Goal: Contribute content: Contribute content

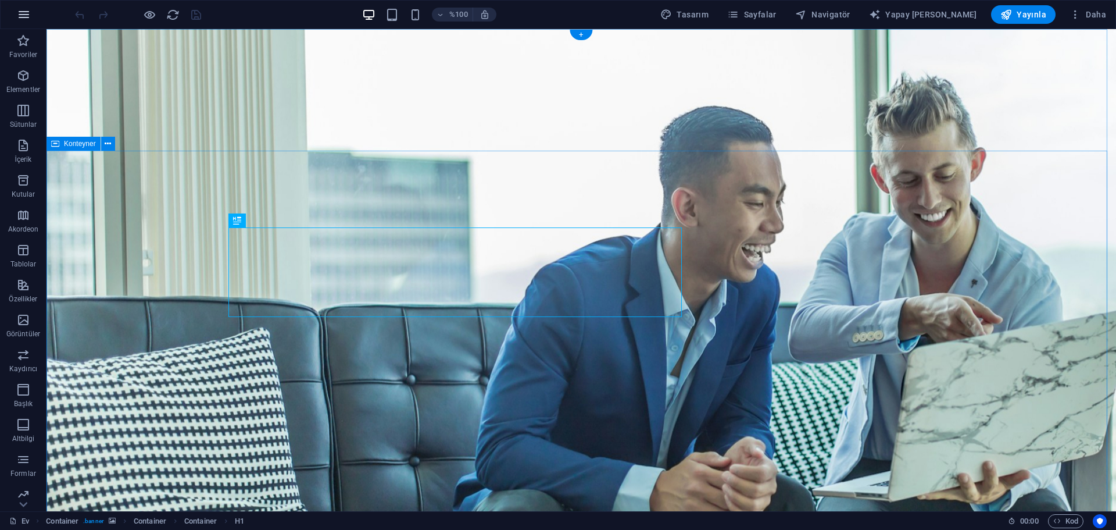
click at [25, 17] on icon "button" at bounding box center [24, 15] width 14 height 14
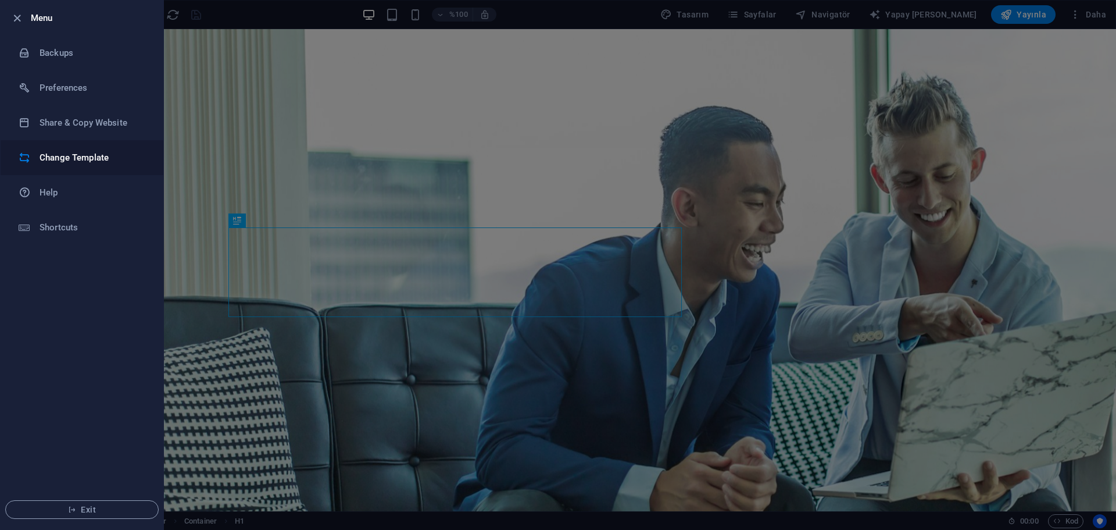
click at [85, 166] on li "Change Template" at bounding box center [82, 157] width 163 height 35
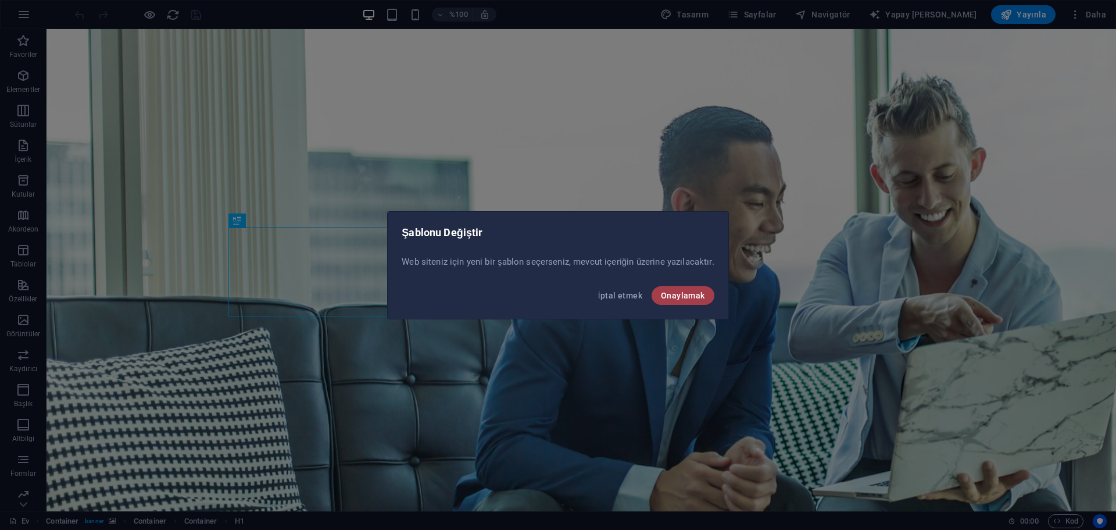
click at [681, 296] on font "Onaylamak" at bounding box center [683, 295] width 44 height 9
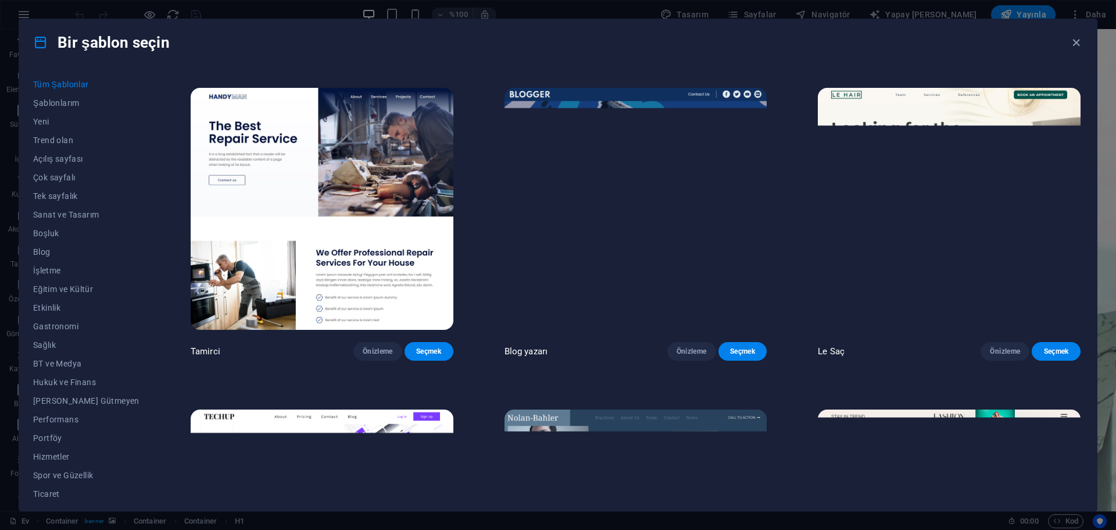
scroll to position [1221, 0]
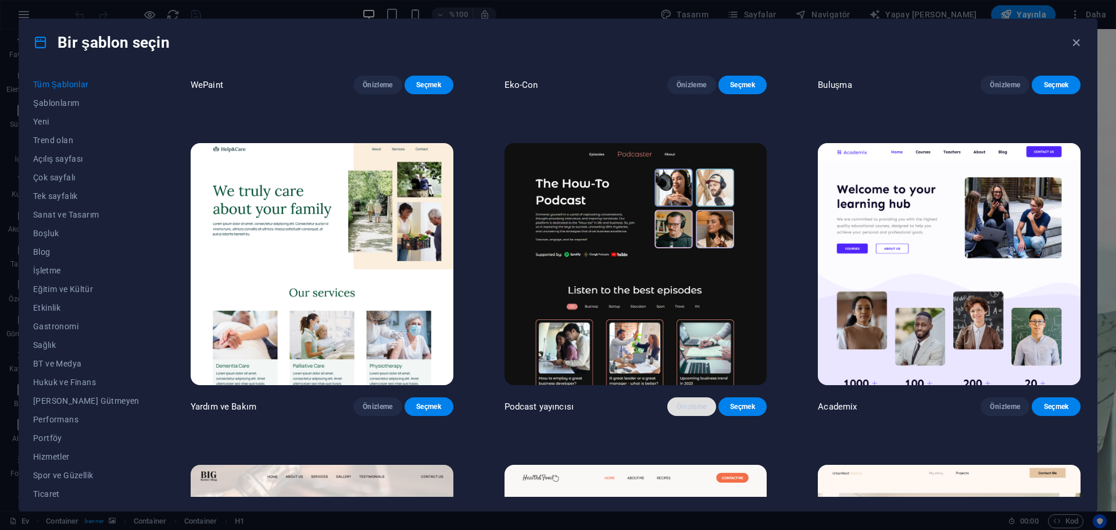
click at [689, 410] on font "Önizleme" at bounding box center [692, 406] width 30 height 8
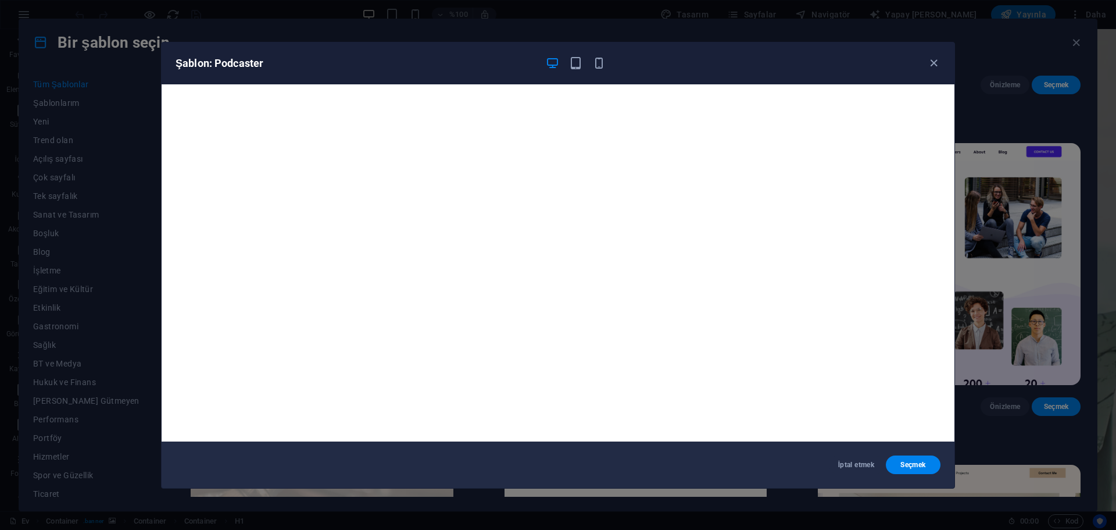
scroll to position [3, 0]
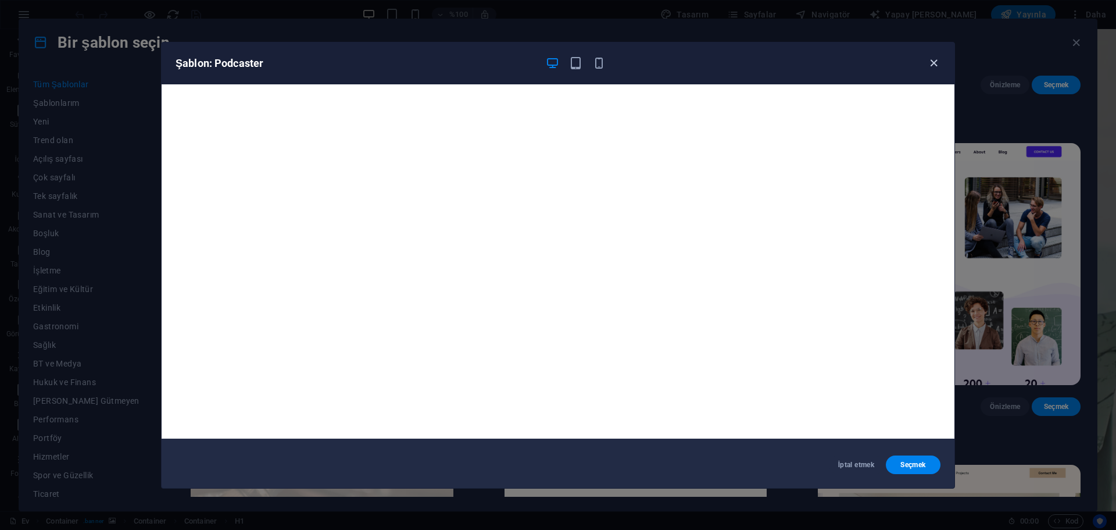
click at [933, 64] on icon "button" at bounding box center [933, 62] width 13 height 13
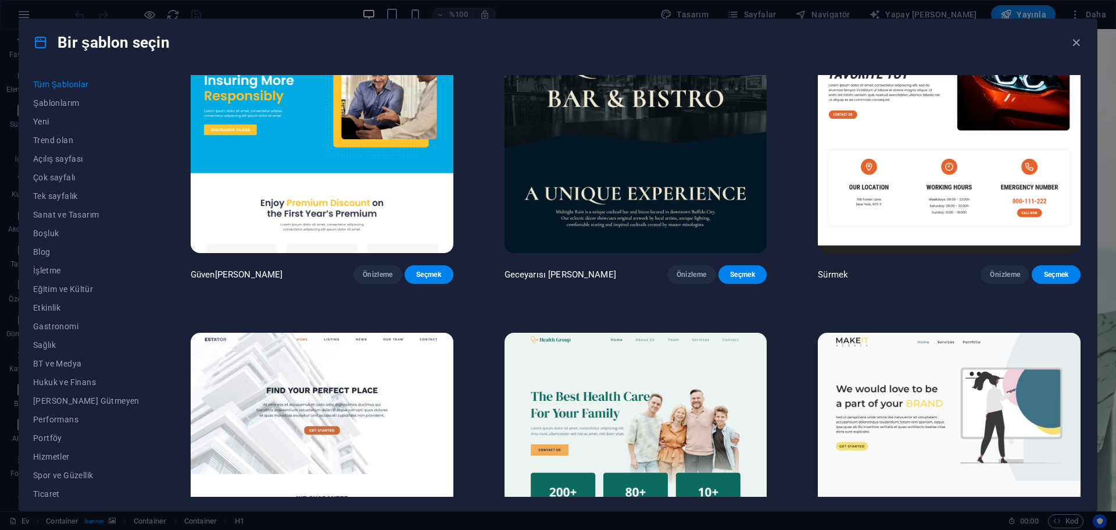
scroll to position [2965, 0]
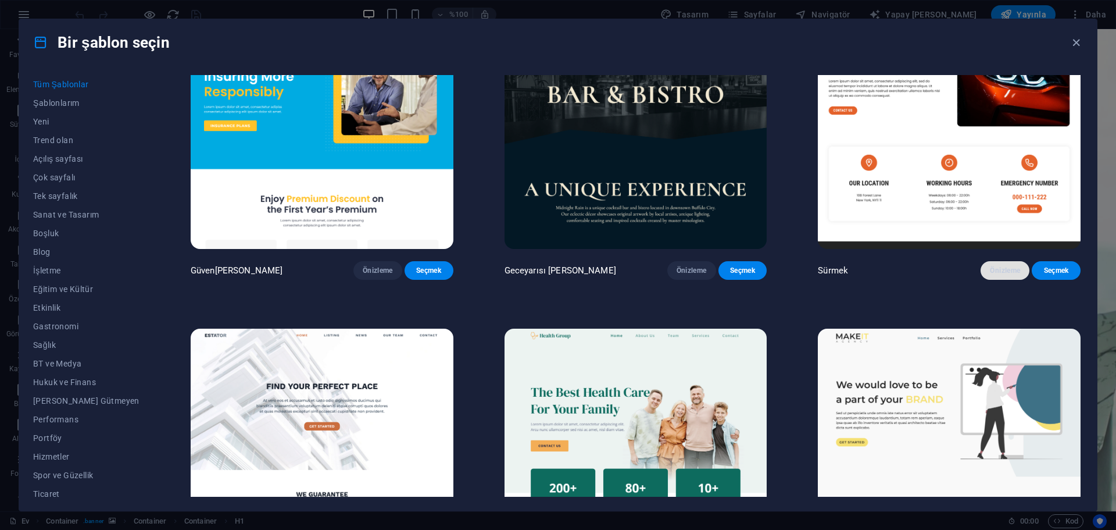
click at [1015, 274] on font "Önizleme" at bounding box center [1005, 270] width 30 height 8
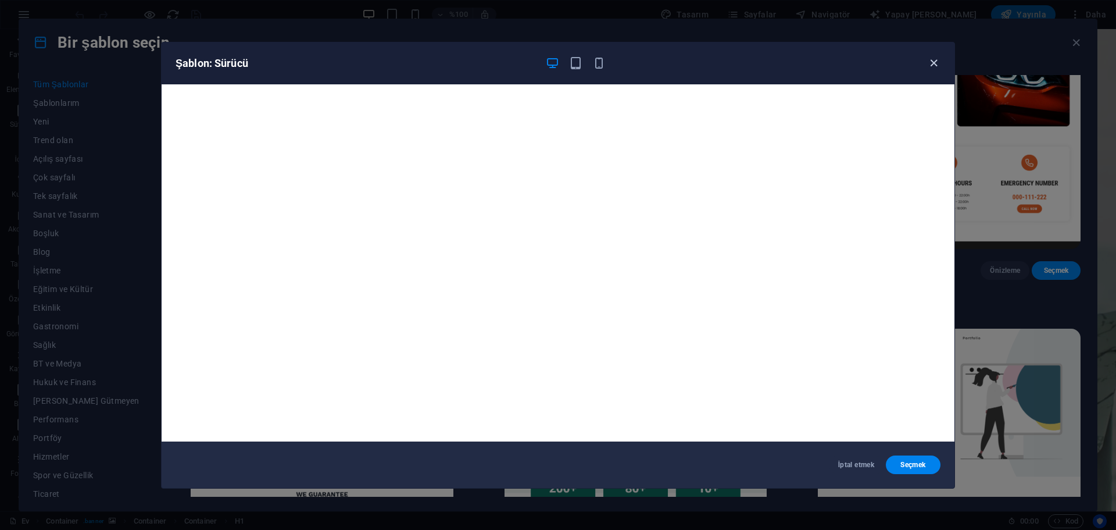
click at [934, 58] on icon "button" at bounding box center [933, 62] width 13 height 13
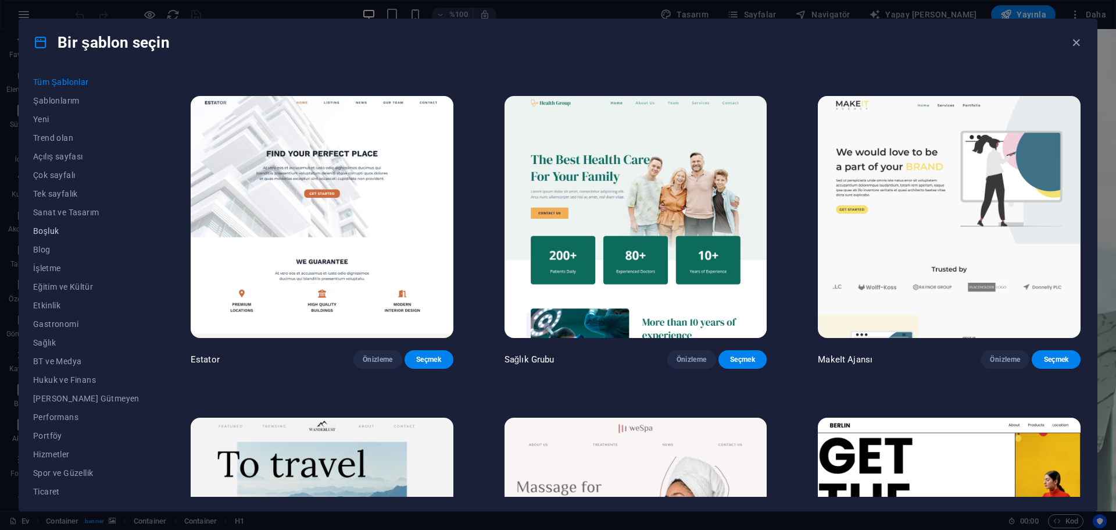
scroll to position [0, 0]
click at [46, 274] on font "İşletme" at bounding box center [47, 270] width 28 height 9
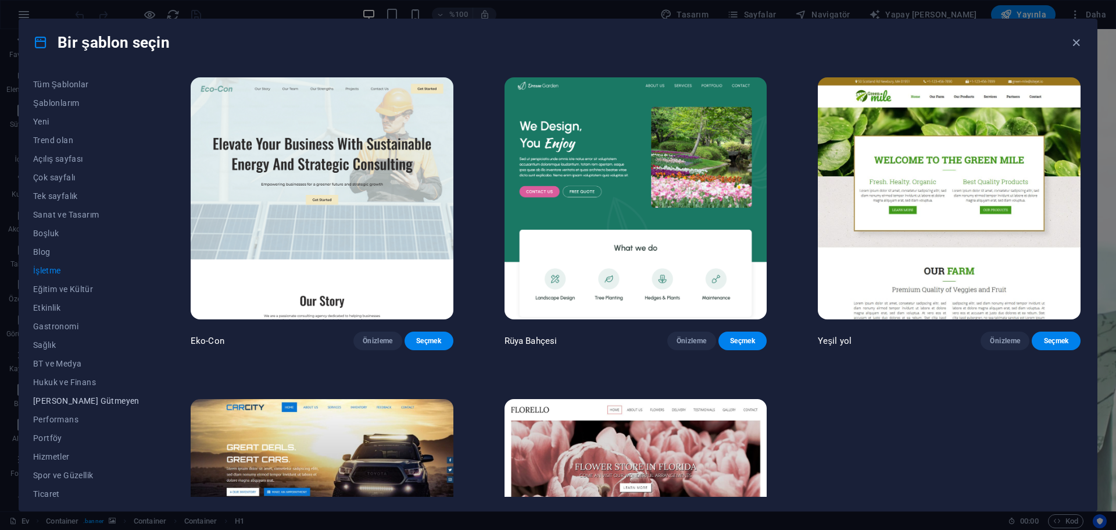
click at [69, 402] on font "[PERSON_NAME] Gütmeyen" at bounding box center [86, 400] width 106 height 9
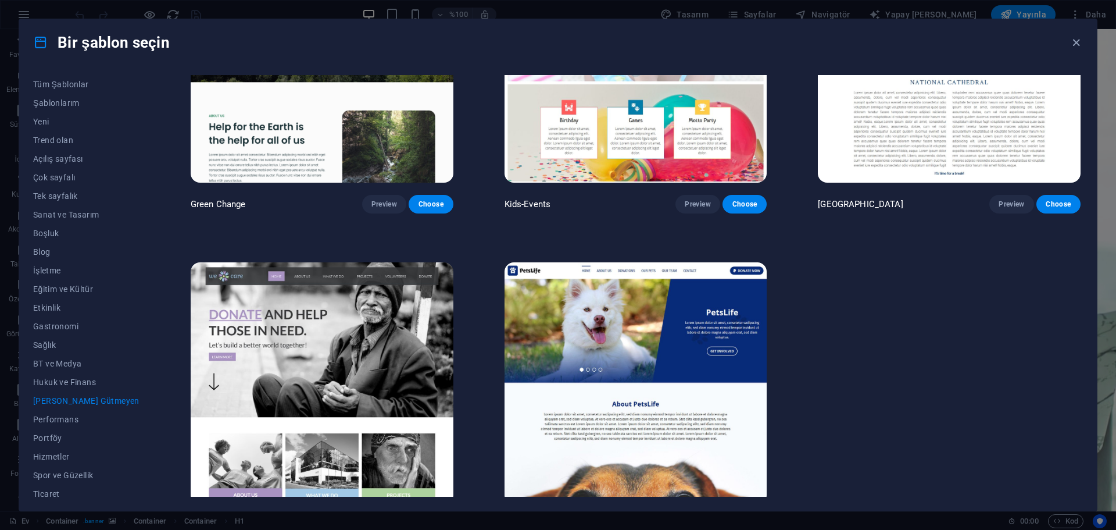
scroll to position [188, 0]
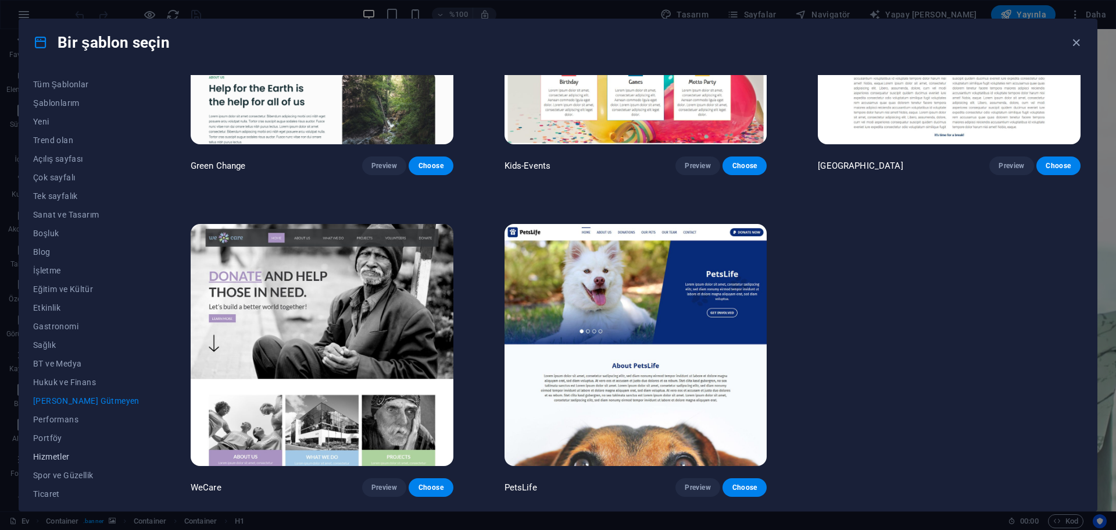
click at [56, 452] on font "Hizmetler" at bounding box center [51, 456] width 37 height 9
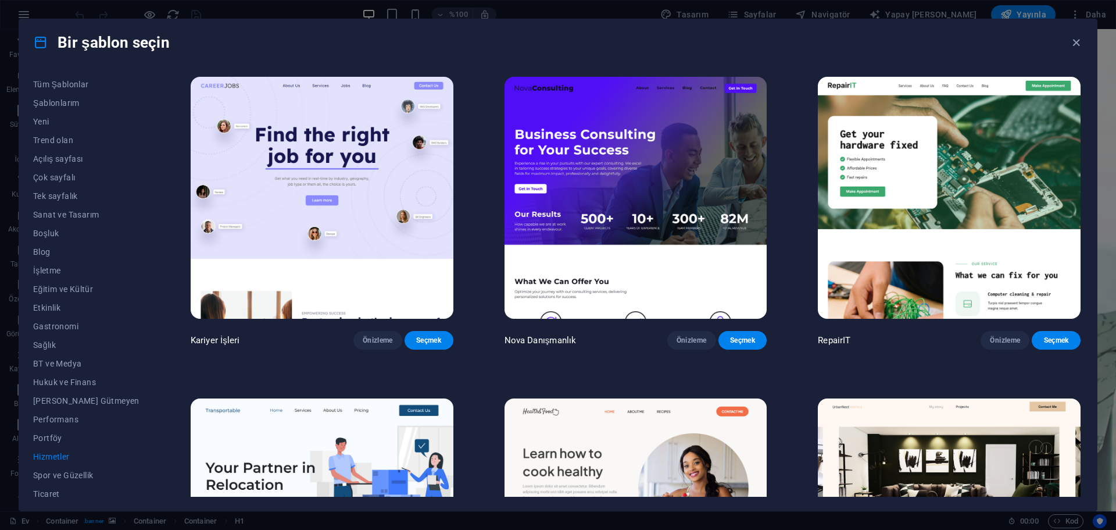
scroll to position [0, 0]
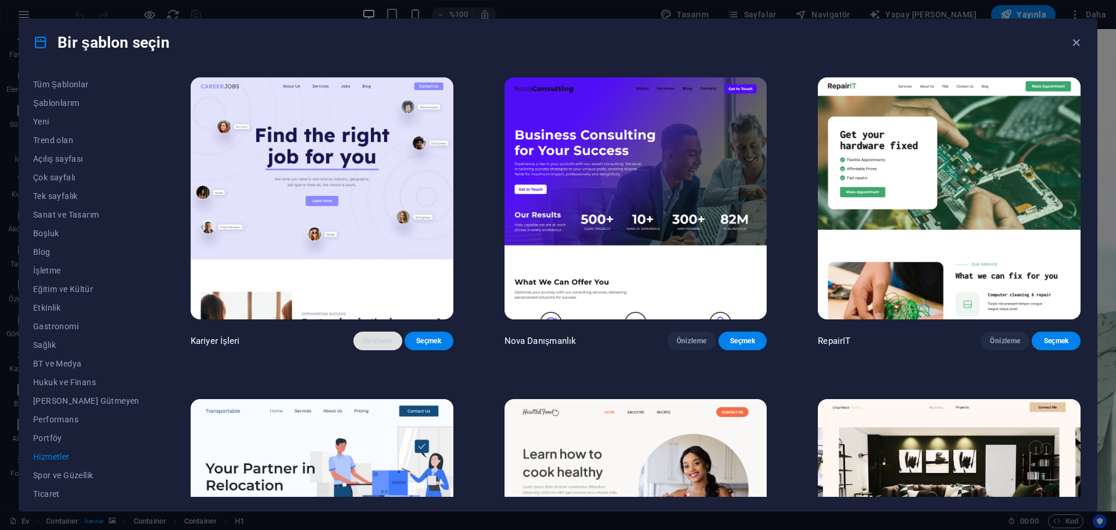
click at [363, 345] on font "Önizleme" at bounding box center [378, 341] width 30 height 8
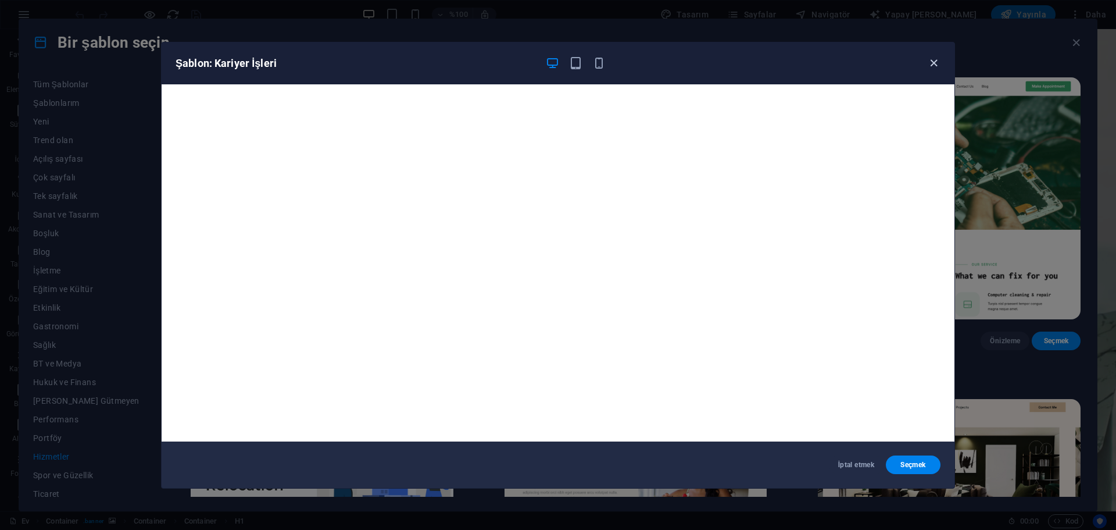
click at [933, 61] on icon "button" at bounding box center [933, 62] width 13 height 13
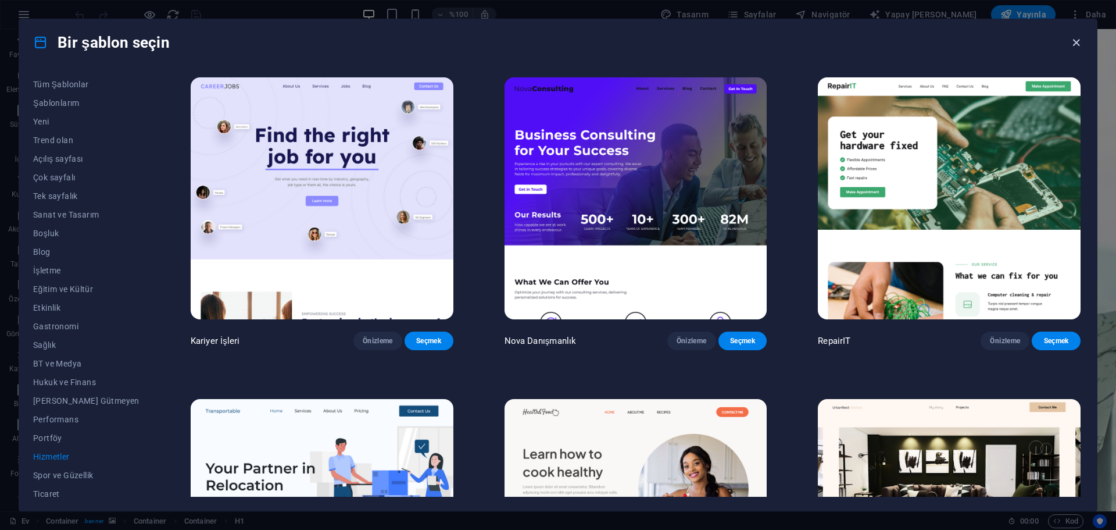
click at [1077, 44] on icon "button" at bounding box center [1076, 42] width 13 height 13
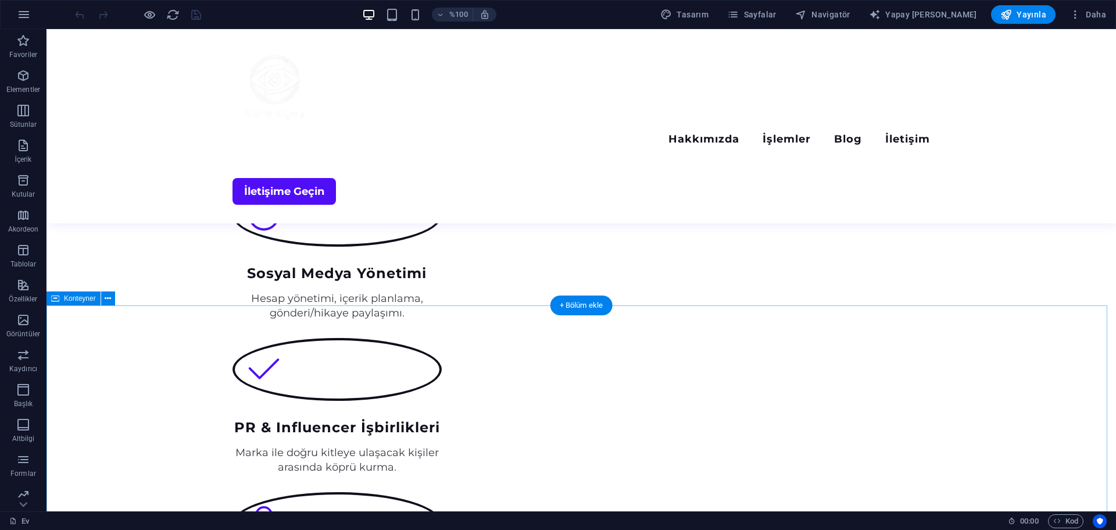
scroll to position [1105, 0]
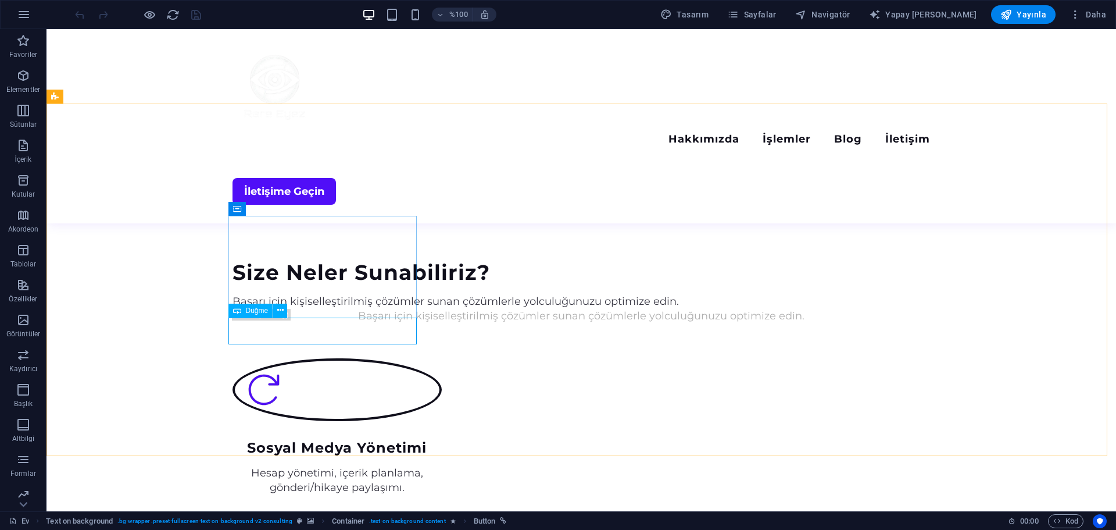
click at [266, 310] on font "Düğme" at bounding box center [257, 310] width 23 height 8
click at [280, 310] on icon at bounding box center [280, 310] width 6 height 12
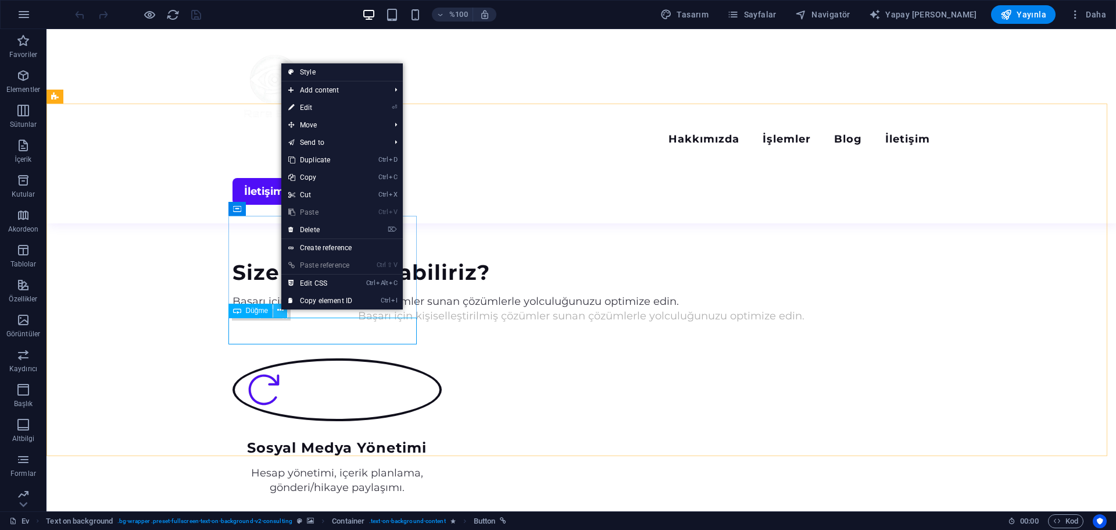
click at [280, 310] on icon at bounding box center [280, 310] width 6 height 12
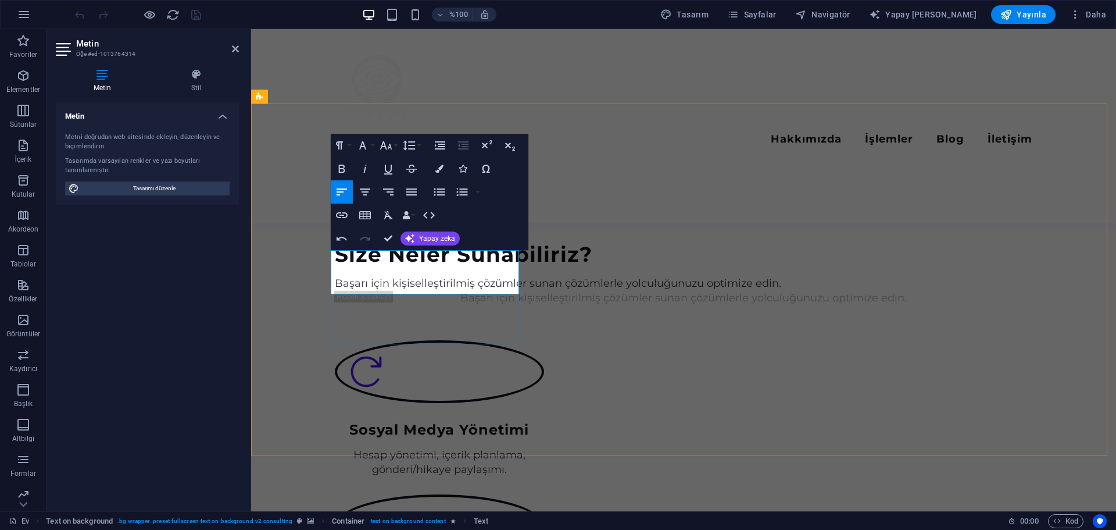
drag, startPoint x: 389, startPoint y: 287, endPoint x: 331, endPoint y: 276, distance: 59.3
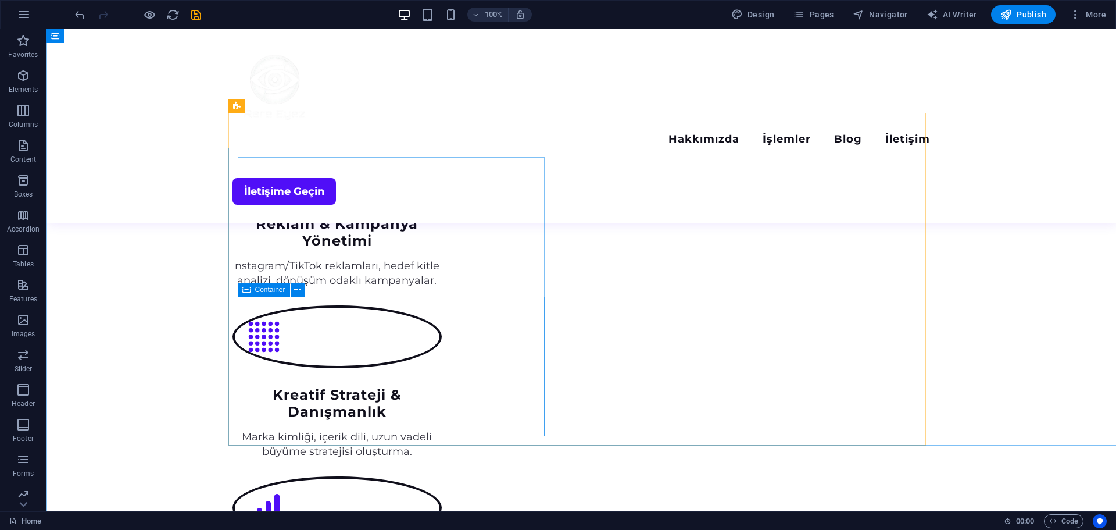
scroll to position [1636, 0]
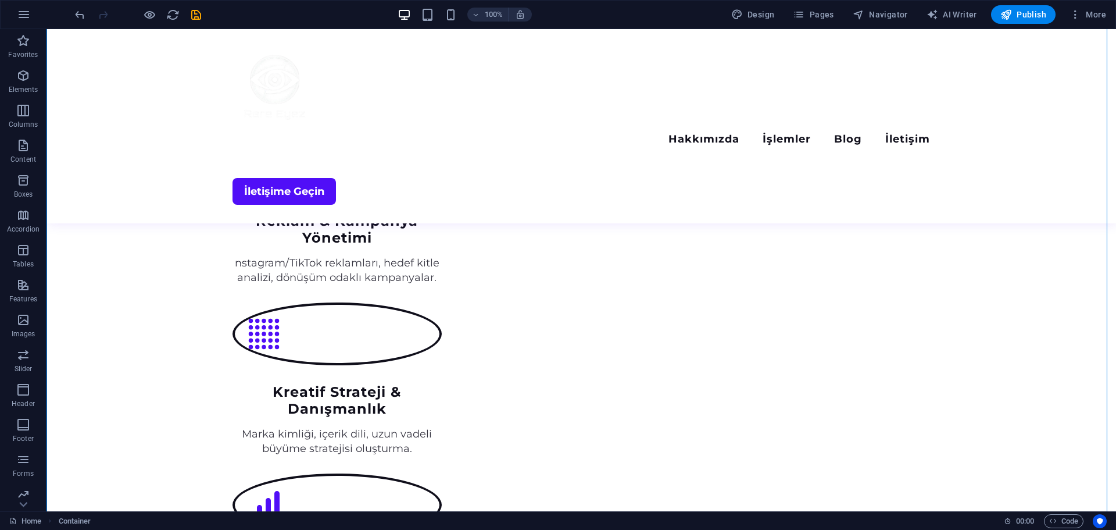
drag, startPoint x: 902, startPoint y: 307, endPoint x: 735, endPoint y: 315, distance: 166.5
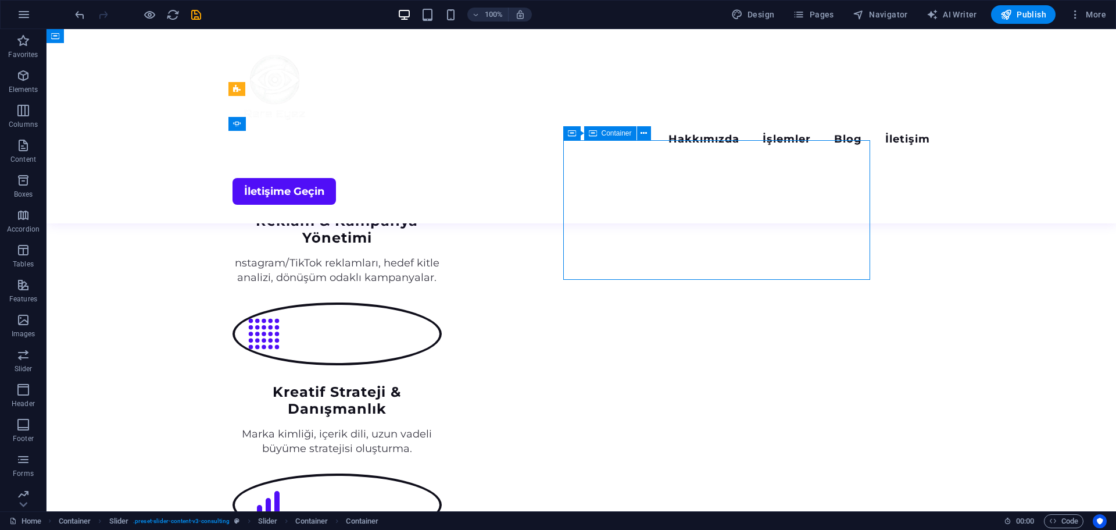
drag, startPoint x: 861, startPoint y: 192, endPoint x: 811, endPoint y: 191, distance: 50.0
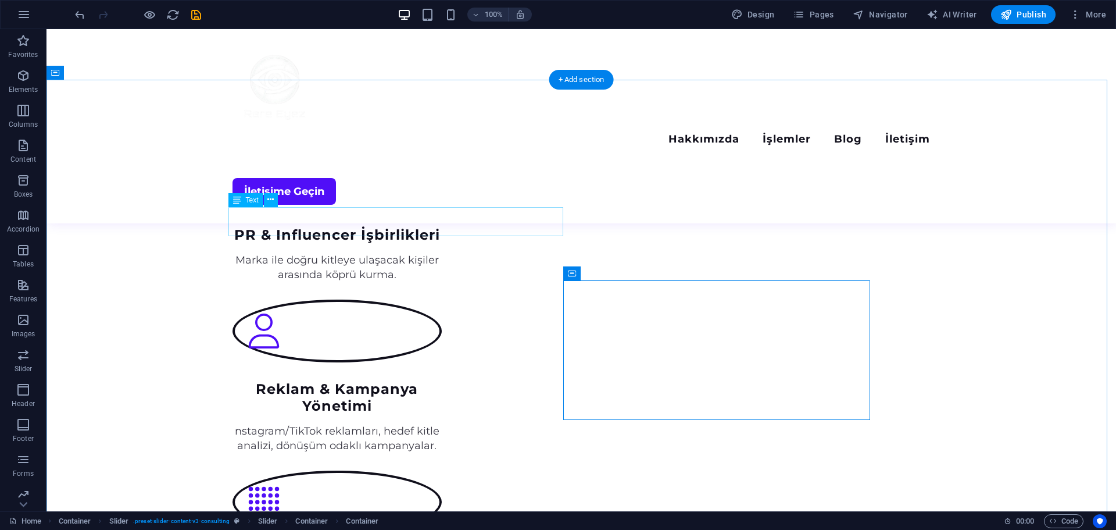
scroll to position [1462, 0]
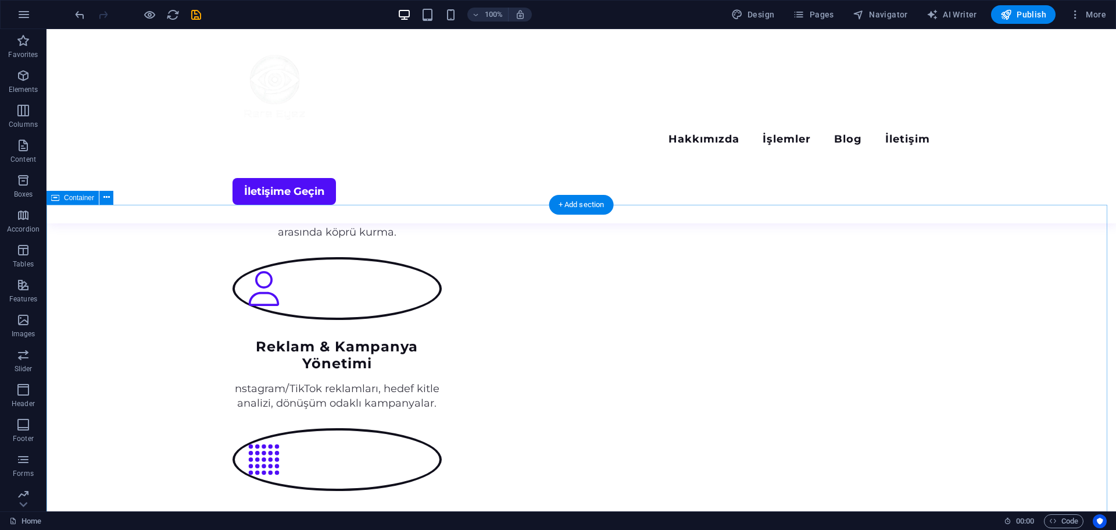
scroll to position [1512, 0]
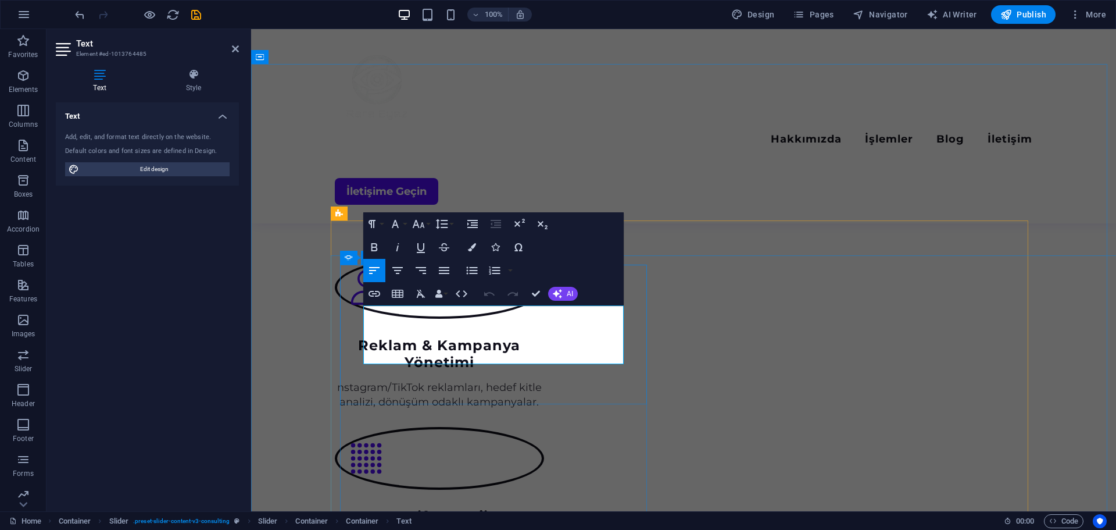
scroll to position [1519, 0]
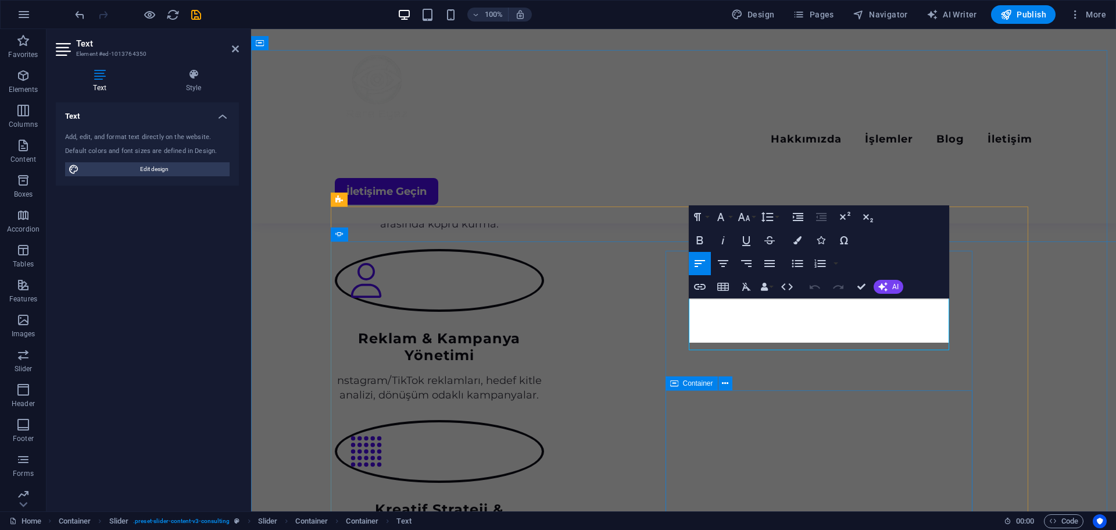
scroll to position [1525, 0]
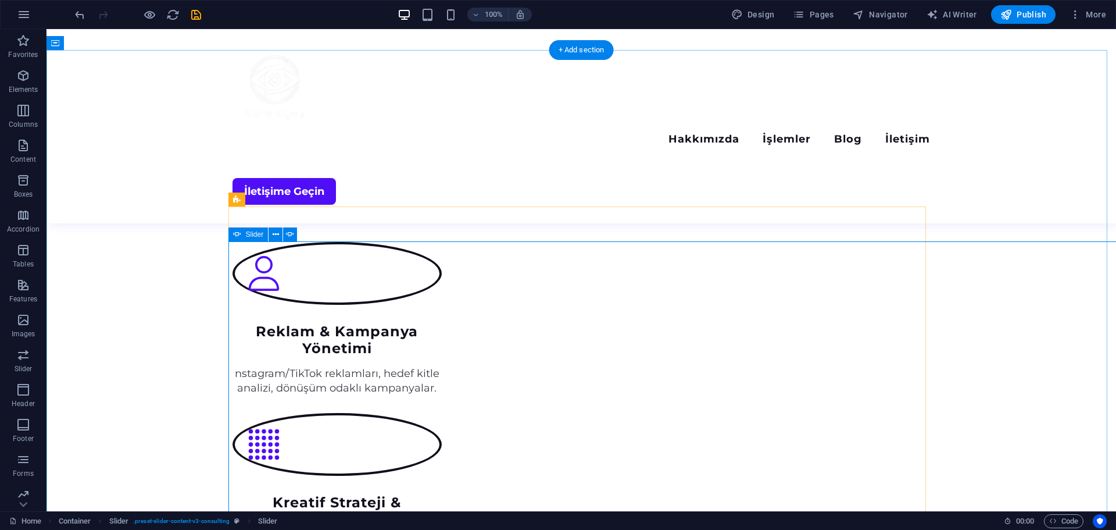
select select "ms"
select select "s"
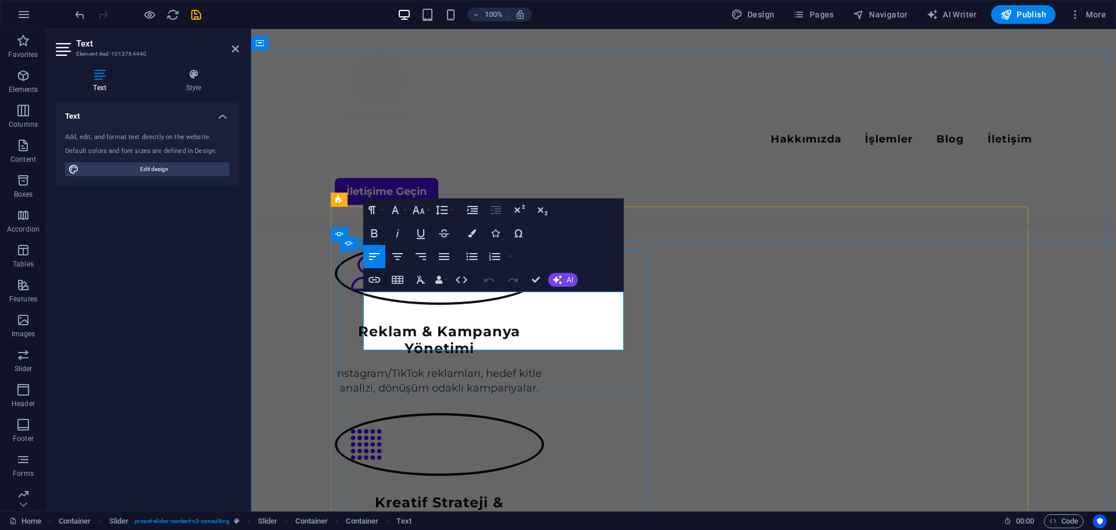
scroll to position [1518, 0]
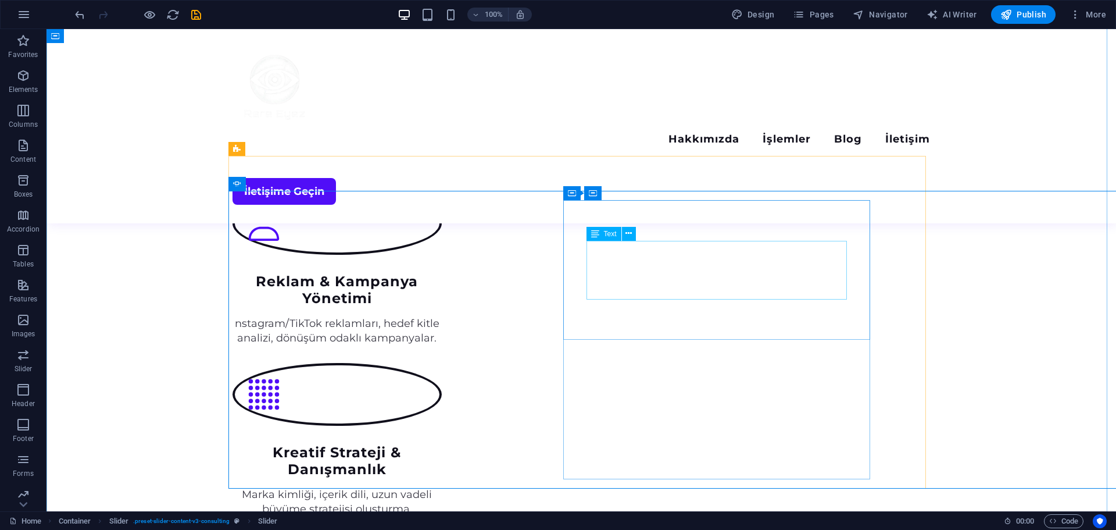
scroll to position [1576, 0]
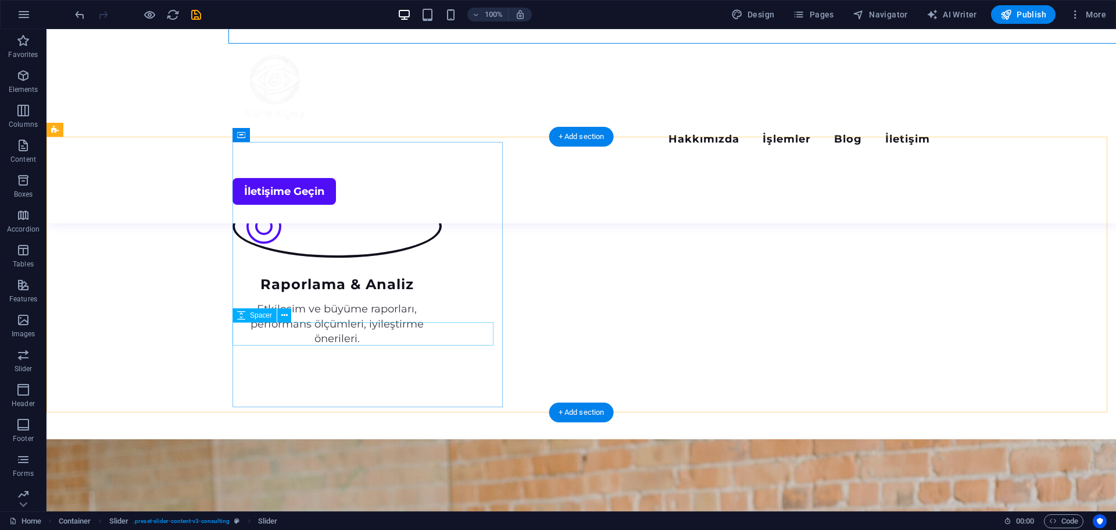
scroll to position [2099, 0]
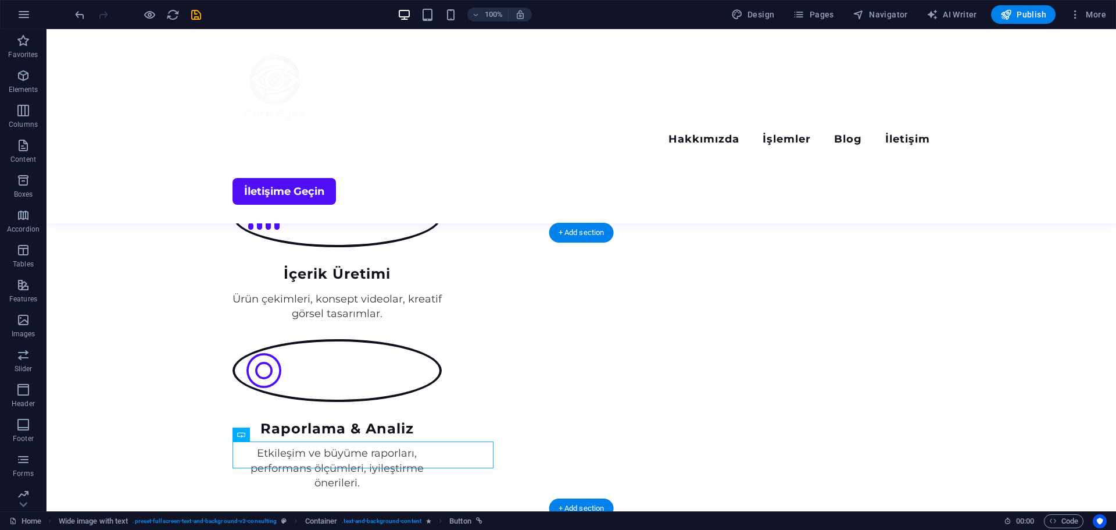
scroll to position [1983, 0]
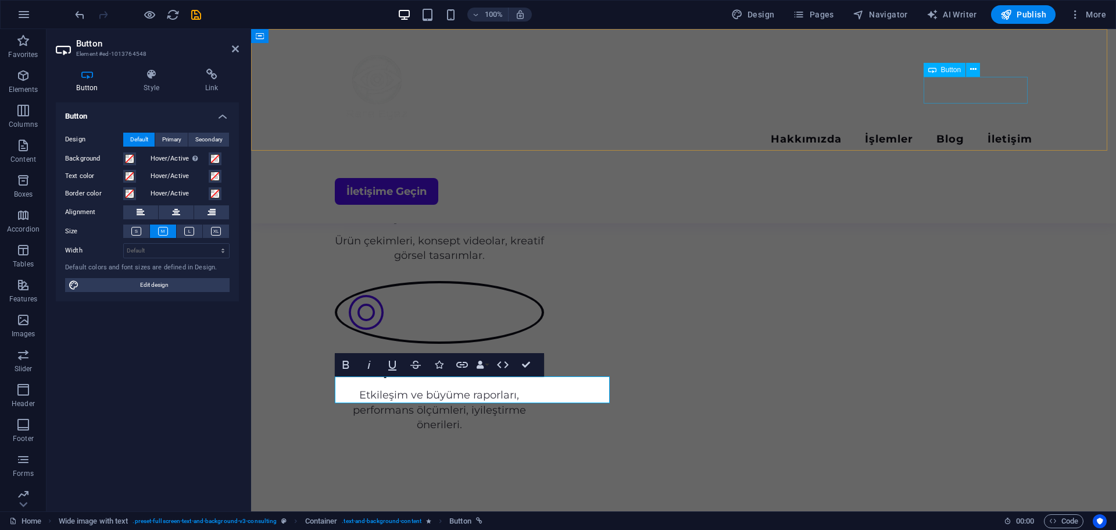
click at [985, 178] on div "İletişime Geçin" at bounding box center [684, 191] width 698 height 27
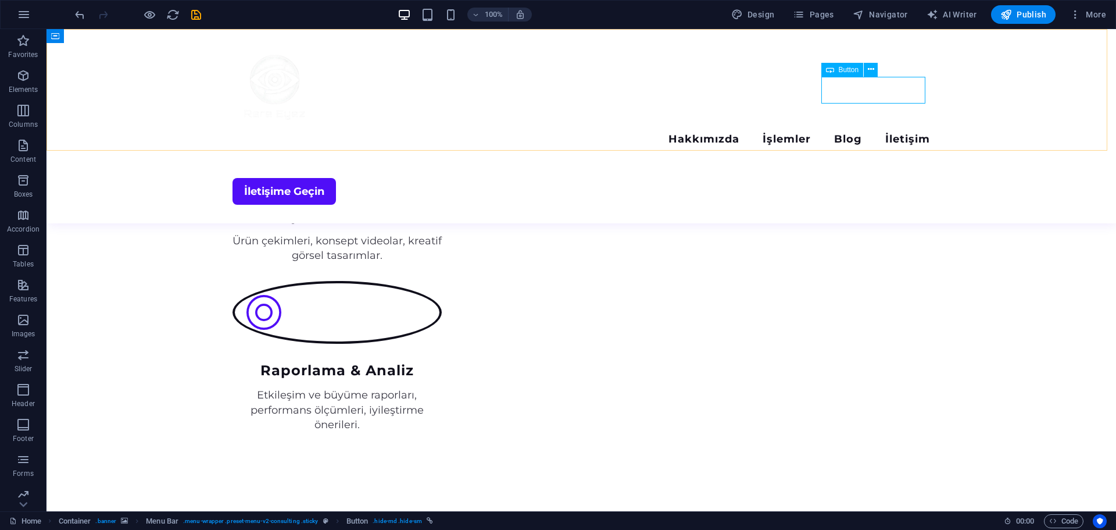
click at [867, 178] on div "İletişime Geçin" at bounding box center [582, 191] width 698 height 27
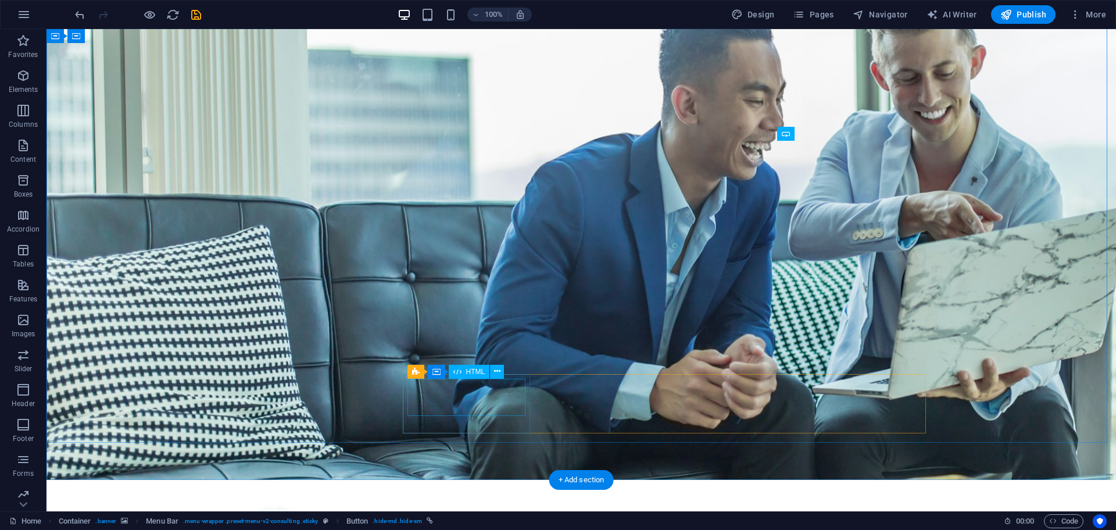
scroll to position [65, 0]
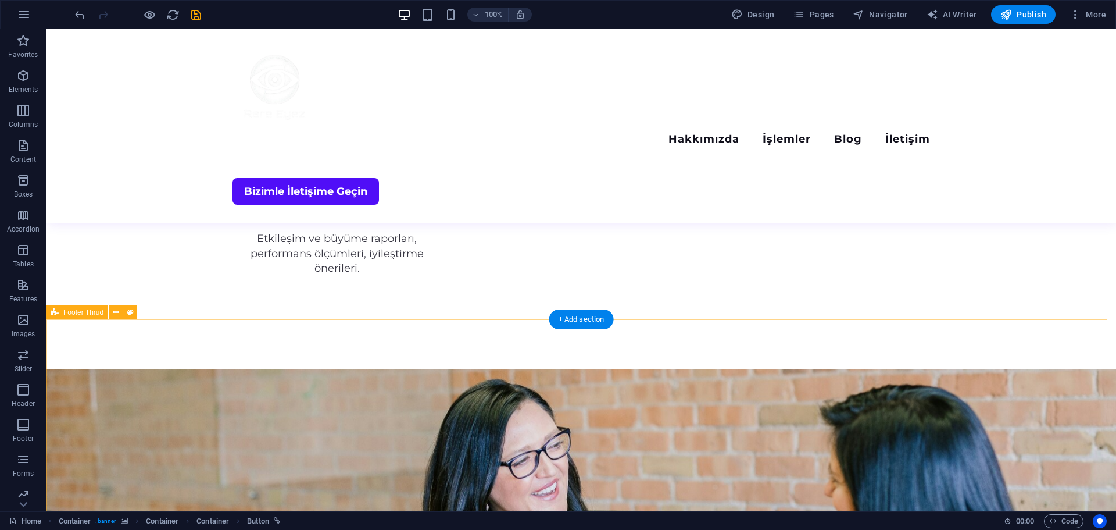
scroll to position [2288, 0]
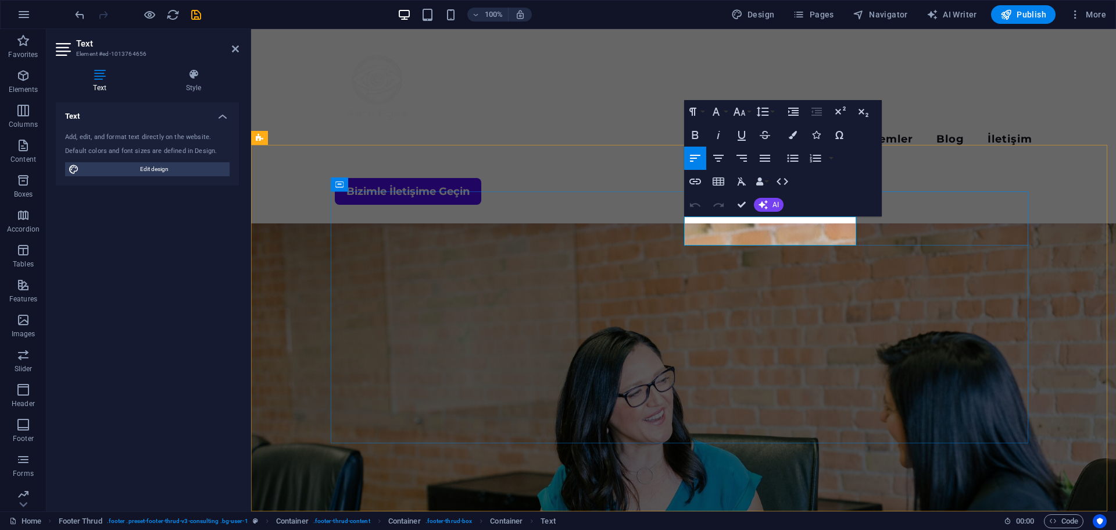
drag, startPoint x: 749, startPoint y: 238, endPoint x: 684, endPoint y: 237, distance: 64.5
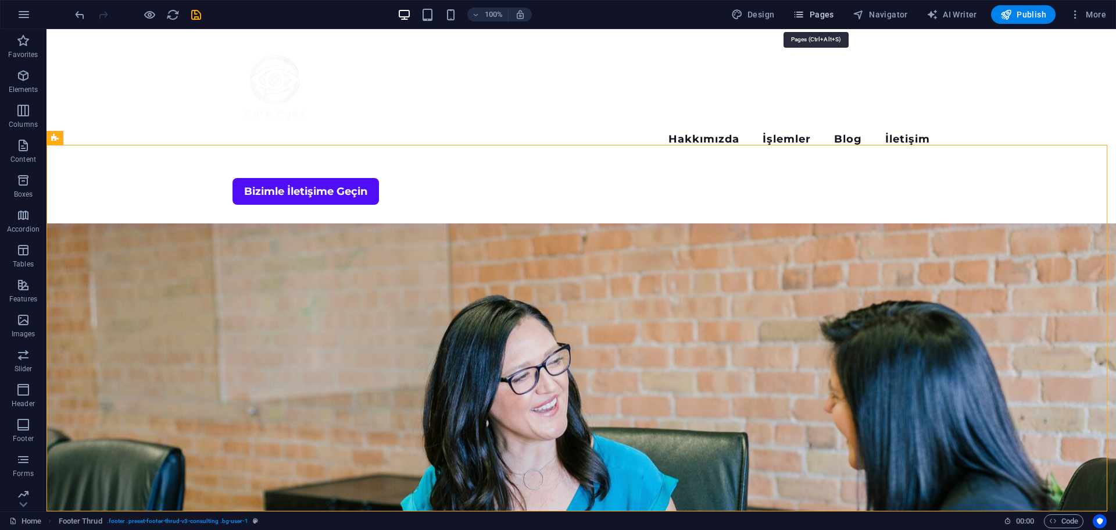
click at [814, 7] on button "Pages" at bounding box center [813, 14] width 50 height 19
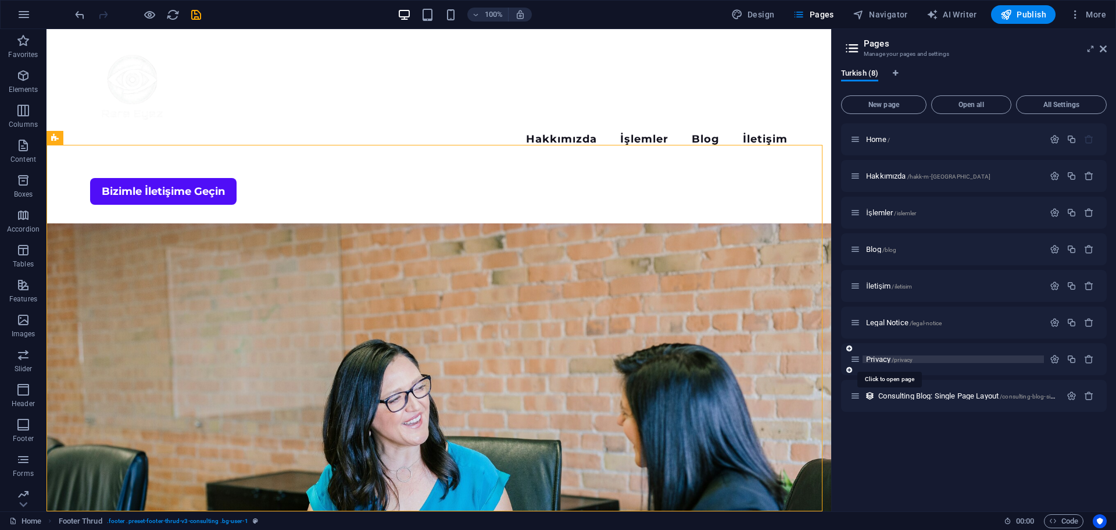
click at [872, 359] on span "Privacy /privacy" at bounding box center [889, 359] width 47 height 9
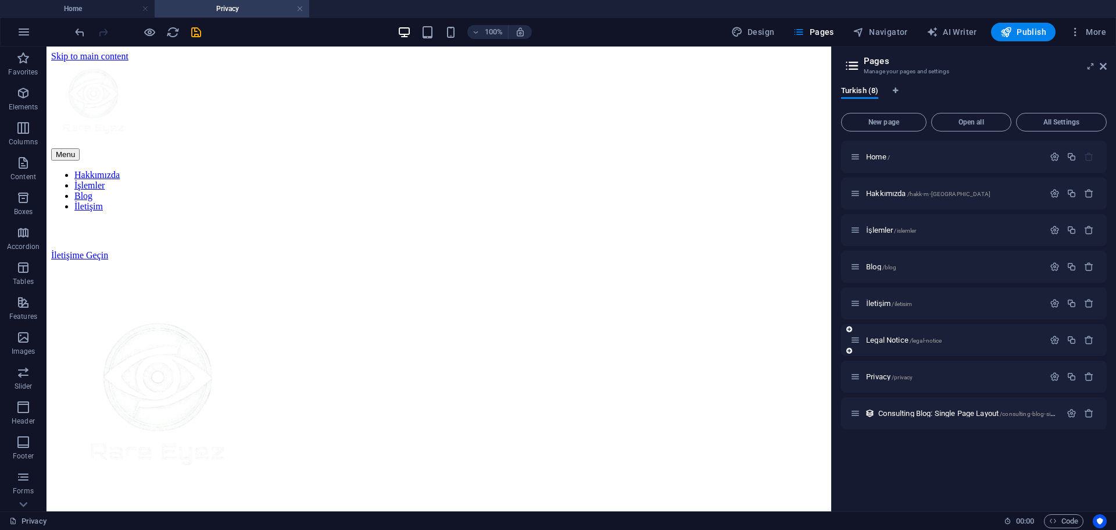
scroll to position [0, 0]
click at [879, 342] on span "Legal Notice /legal-notice" at bounding box center [904, 339] width 76 height 9
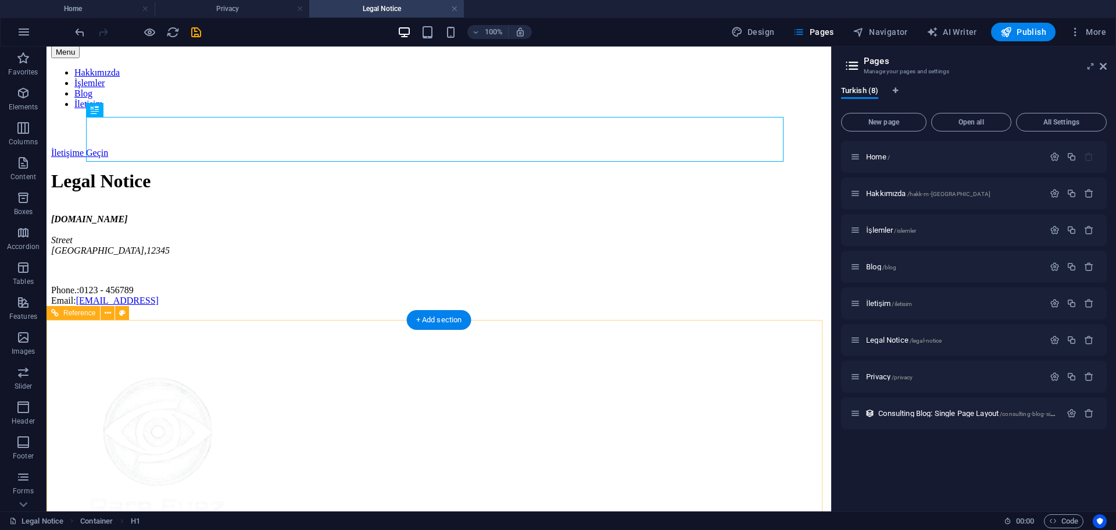
scroll to position [116, 0]
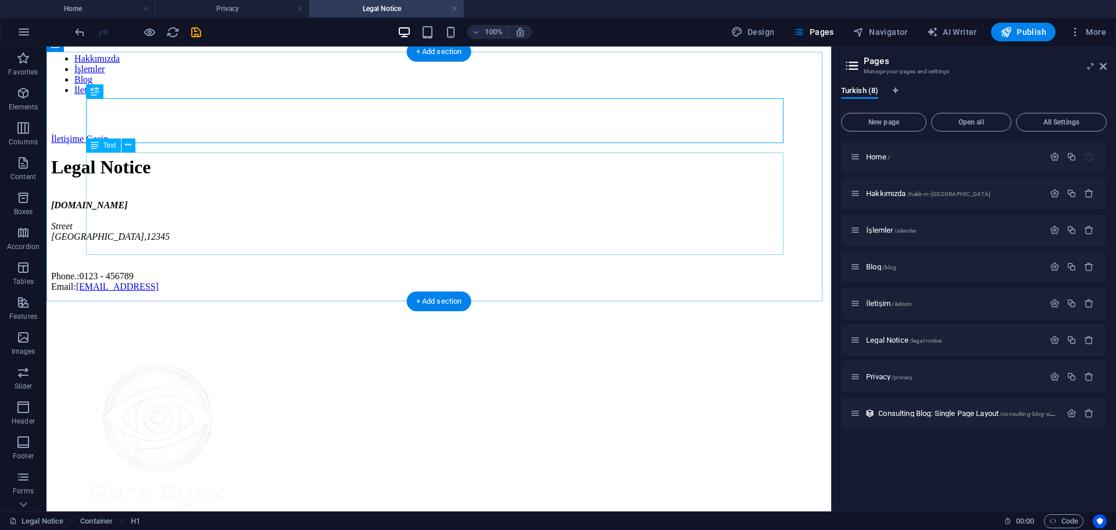
click at [385, 244] on div "[DOMAIN_NAME] [GEOGRAPHIC_DATA] Phone.: 0123 - 456789 Email: [EMAIL_ADDRESS]" at bounding box center [439, 246] width 776 height 92
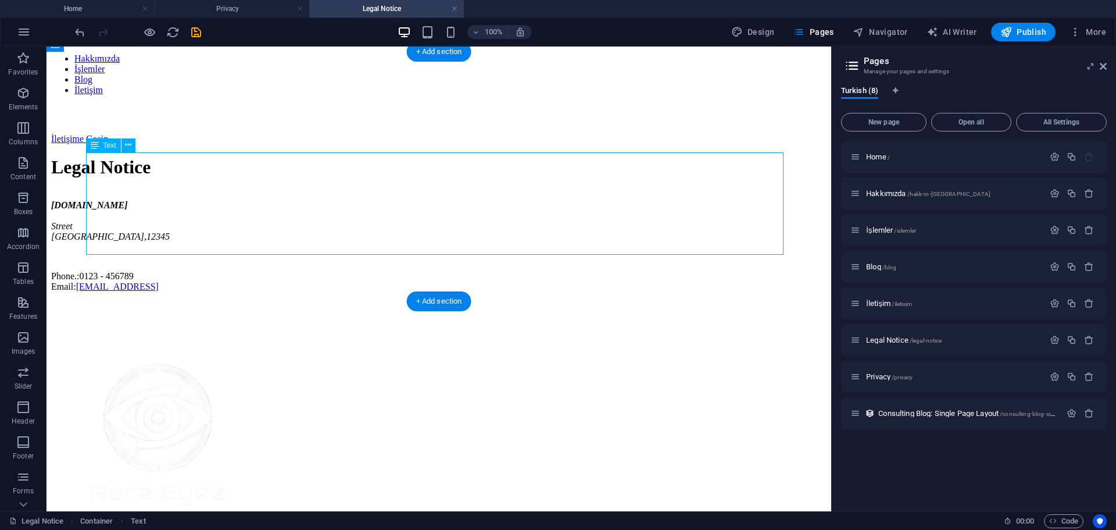
click at [374, 249] on div "[DOMAIN_NAME] [GEOGRAPHIC_DATA] Phone.: 0123 - 456789 Email: [EMAIL_ADDRESS]" at bounding box center [439, 246] width 776 height 92
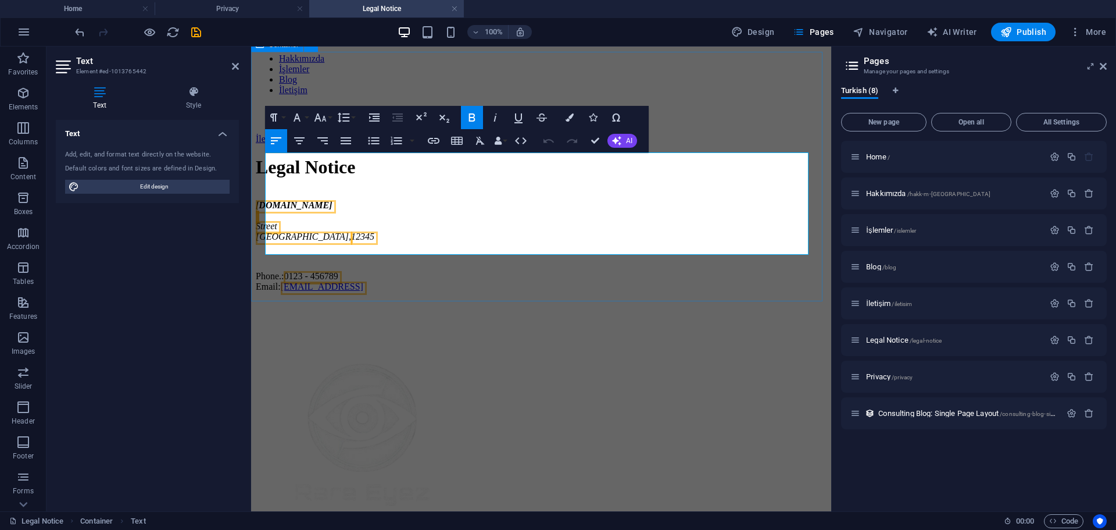
drag, startPoint x: 559, startPoint y: 249, endPoint x: 301, endPoint y: 263, distance: 259.1
click at [301, 263] on div "Legal Notice [DOMAIN_NAME] [GEOGRAPHIC_DATA] Phone.: 0123 - 456789 Email: [EMAI…" at bounding box center [541, 223] width 571 height 135
click at [377, 271] on p "Phone.: 0123 - 456789 Email: [EMAIL_ADDRESS][DOMAIN_NAME]" at bounding box center [541, 281] width 571 height 21
drag, startPoint x: 377, startPoint y: 232, endPoint x: 266, endPoint y: 234, distance: 111.6
click at [266, 271] on p "Phone.: 0123 - 456789 Email: [EMAIL_ADDRESS][DOMAIN_NAME]" at bounding box center [541, 281] width 571 height 21
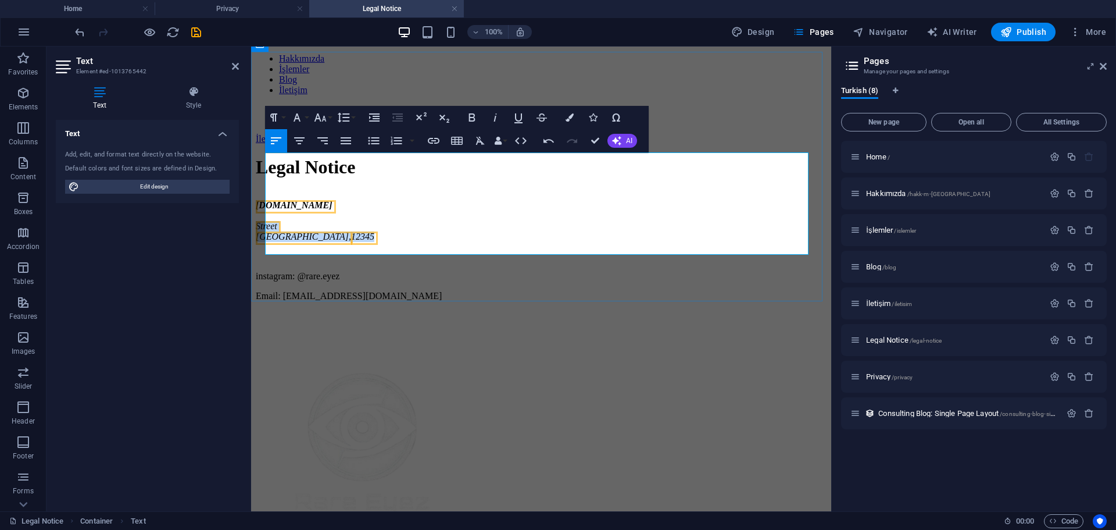
drag, startPoint x: 334, startPoint y: 203, endPoint x: 265, endPoint y: 193, distance: 70.0
click at [265, 193] on div "Legal Notice [DOMAIN_NAME] [GEOGRAPHIC_DATA] instagram: @rare.eyez Email: [EMAI…" at bounding box center [541, 228] width 571 height 144
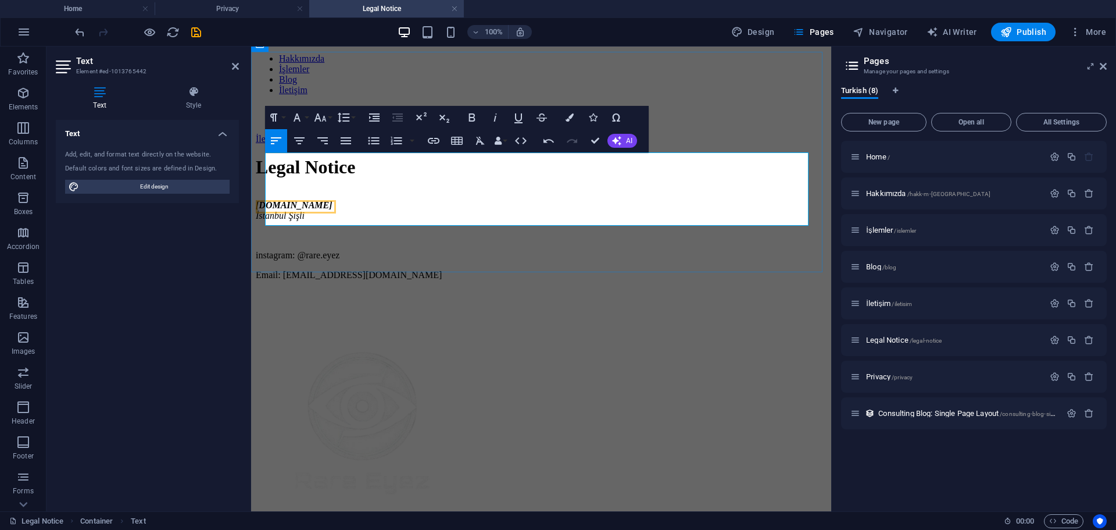
click at [346, 200] on address "[DOMAIN_NAME]" at bounding box center [541, 205] width 571 height 10
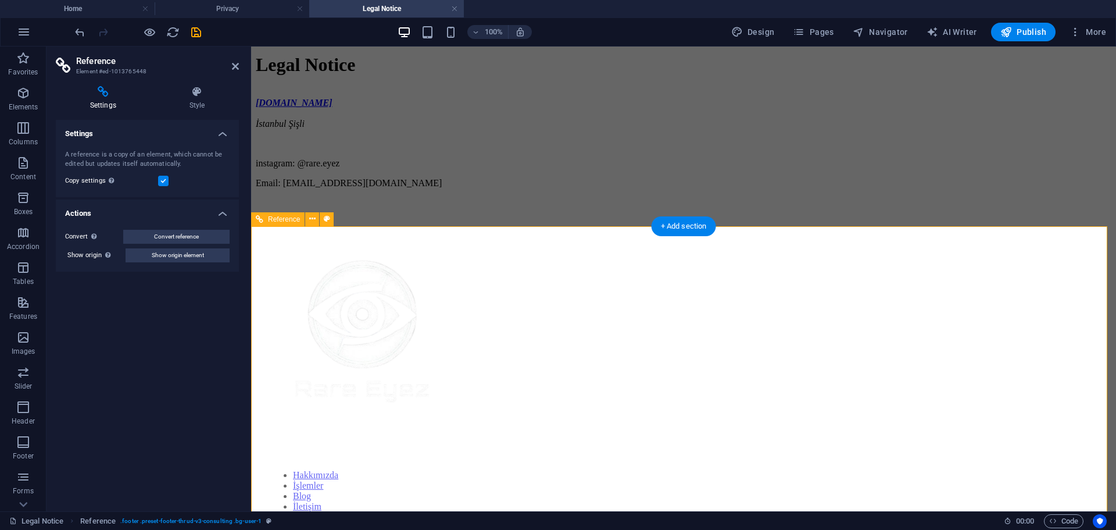
scroll to position [141, 0]
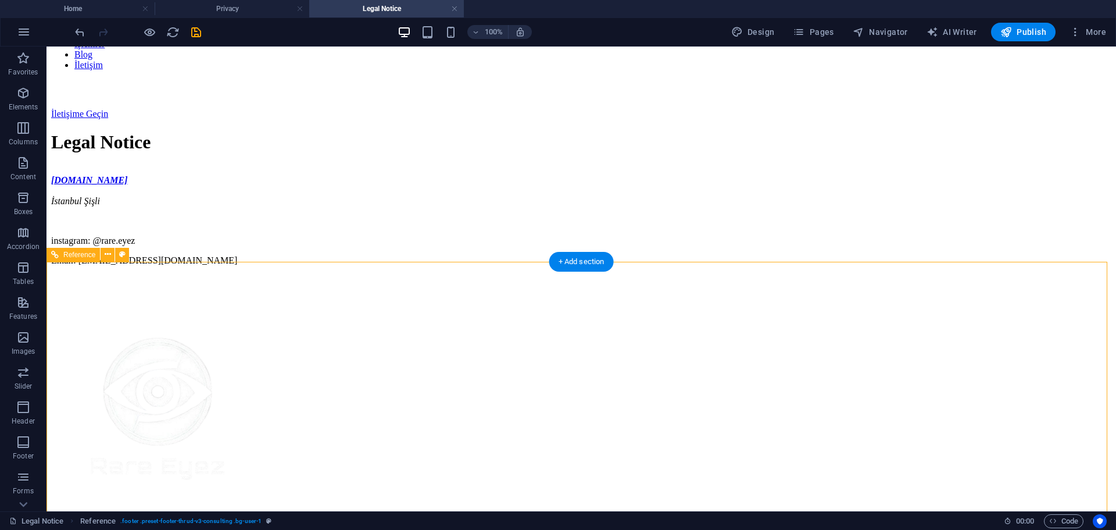
click at [413, 349] on div at bounding box center [581, 414] width 1033 height 187
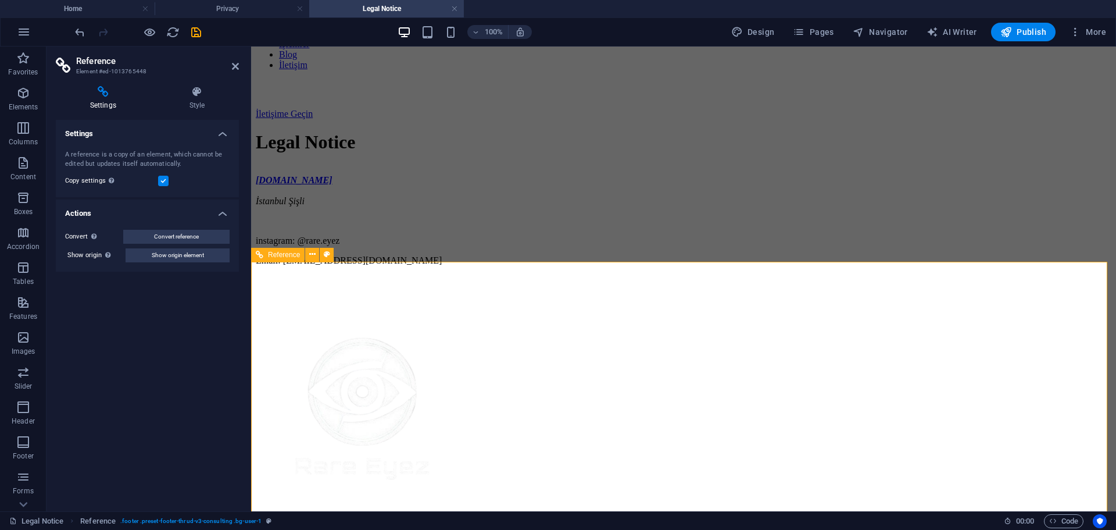
click at [191, 88] on icon at bounding box center [197, 92] width 84 height 12
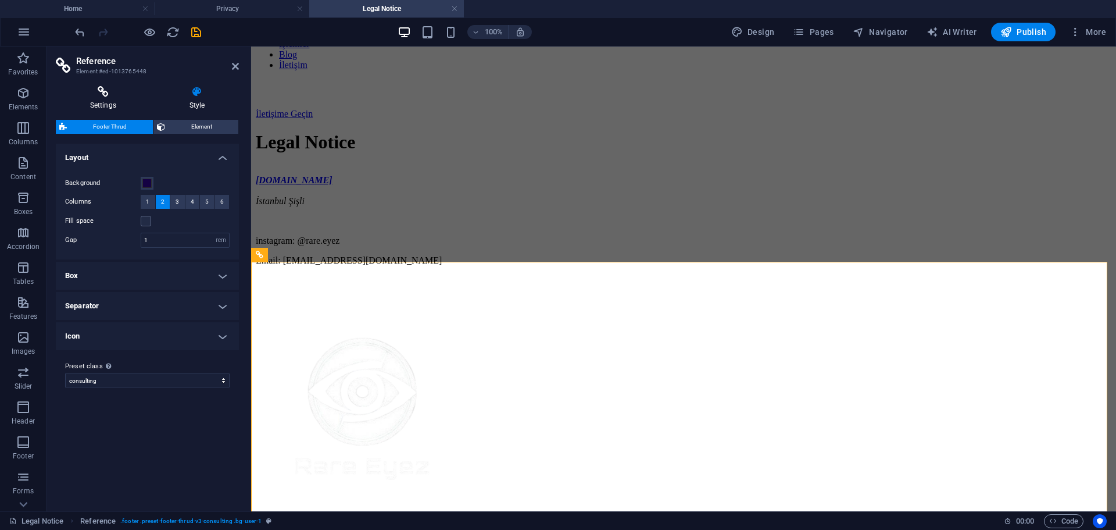
click at [115, 89] on icon at bounding box center [103, 92] width 95 height 12
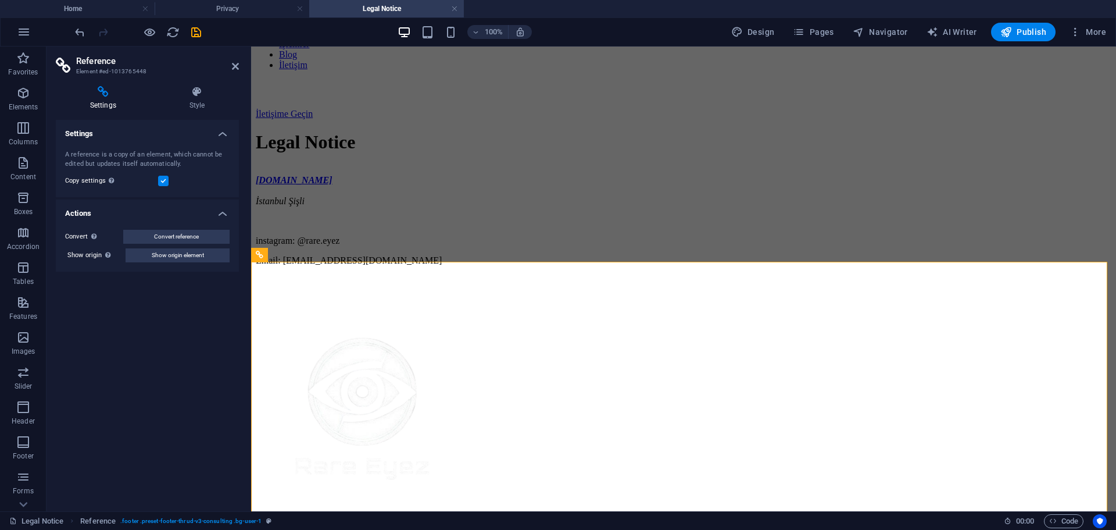
click at [218, 130] on h4 "Settings" at bounding box center [147, 130] width 183 height 21
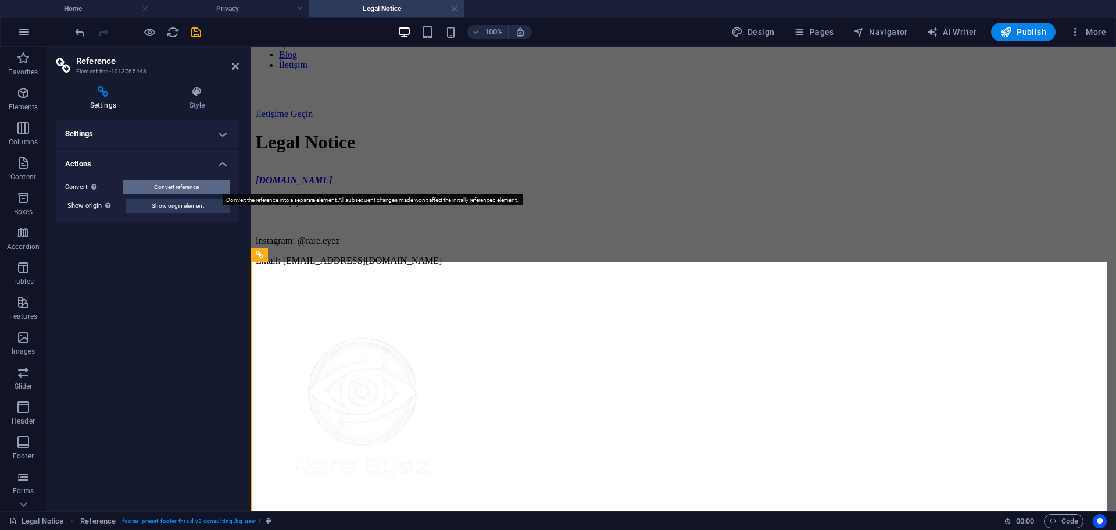
click at [198, 185] on span "Convert reference" at bounding box center [176, 187] width 45 height 14
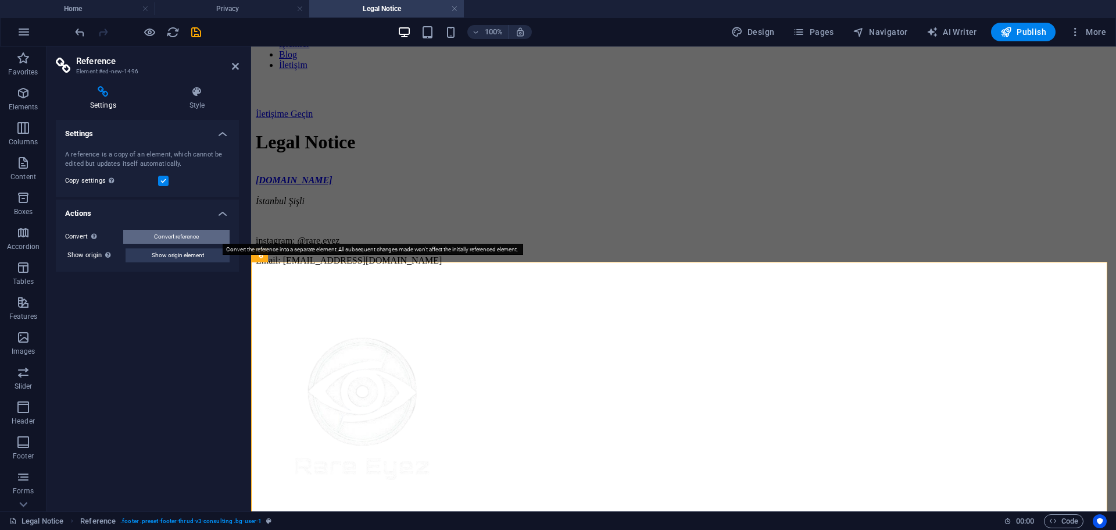
click at [191, 238] on span "Convert reference" at bounding box center [176, 237] width 45 height 14
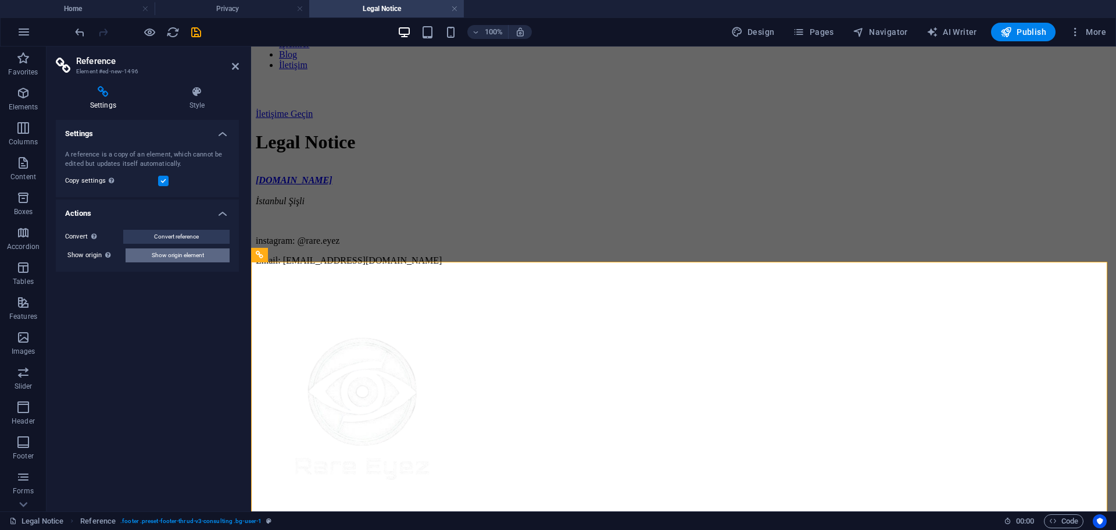
click at [197, 256] on span "Show origin element" at bounding box center [178, 255] width 52 height 14
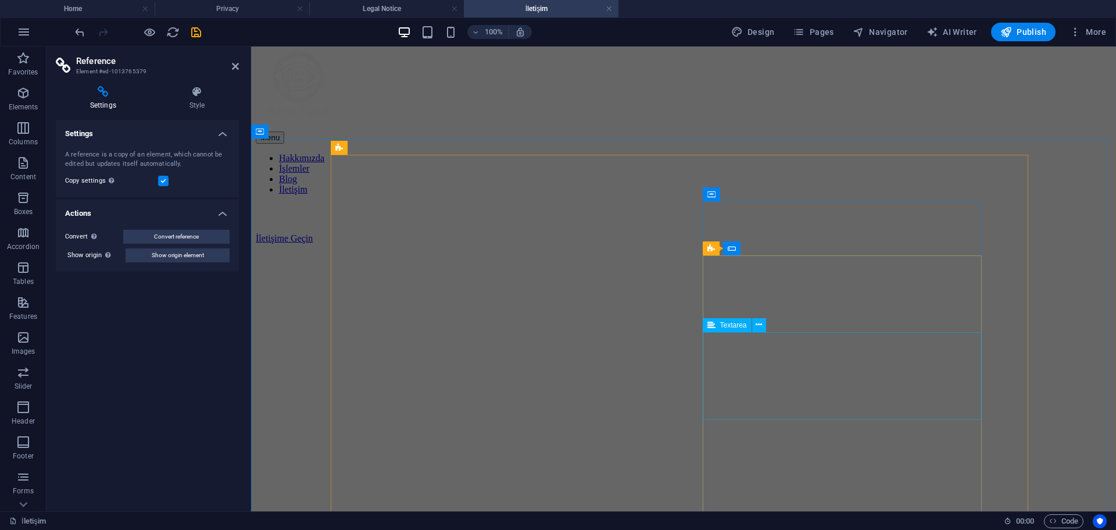
scroll to position [0, 0]
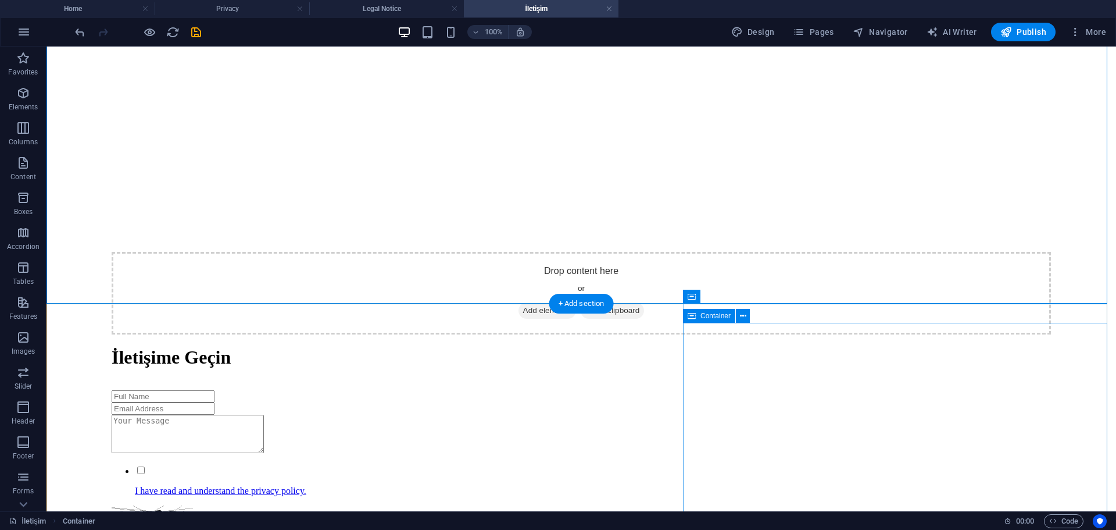
scroll to position [581, 0]
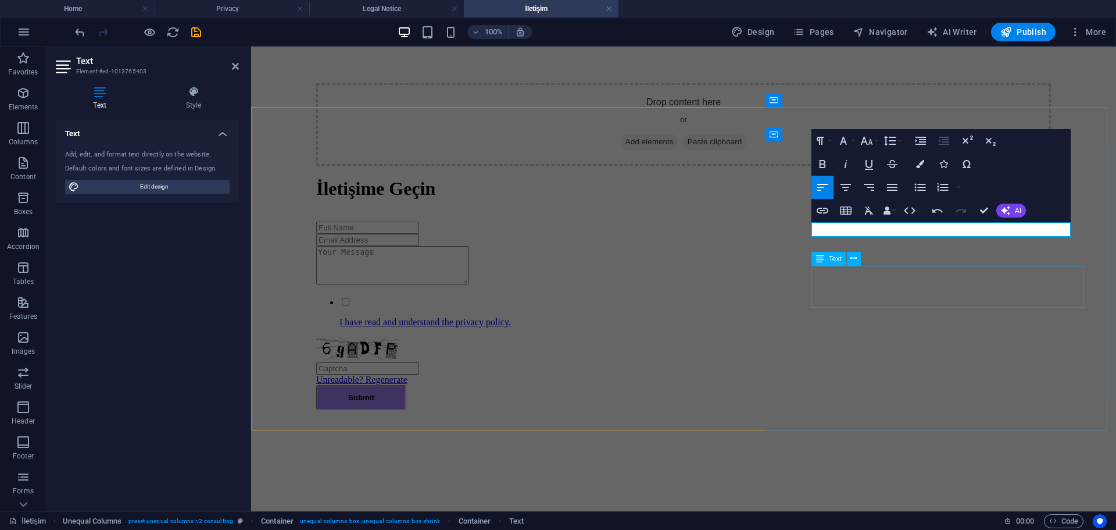
scroll to position [596, 0]
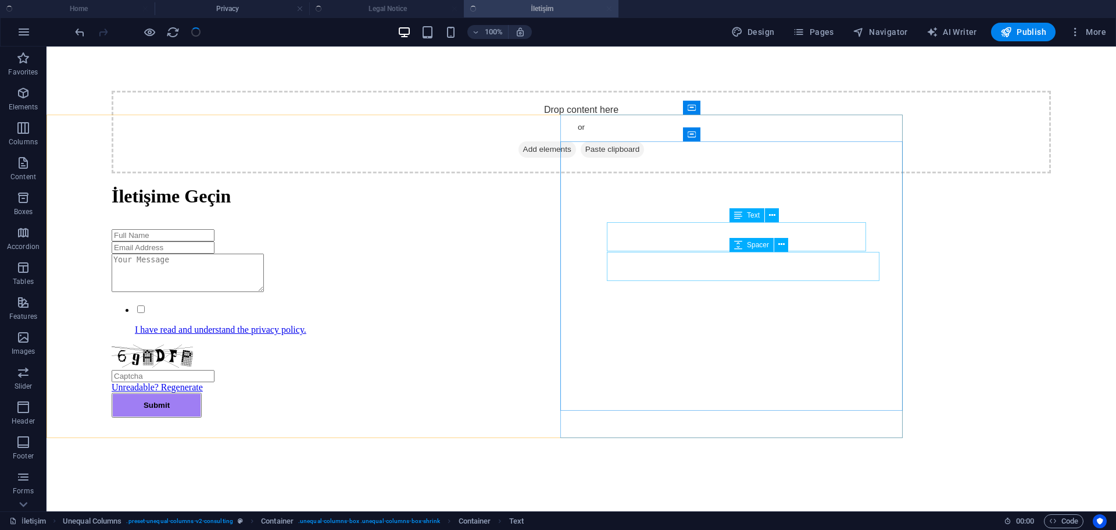
checkbox input "false"
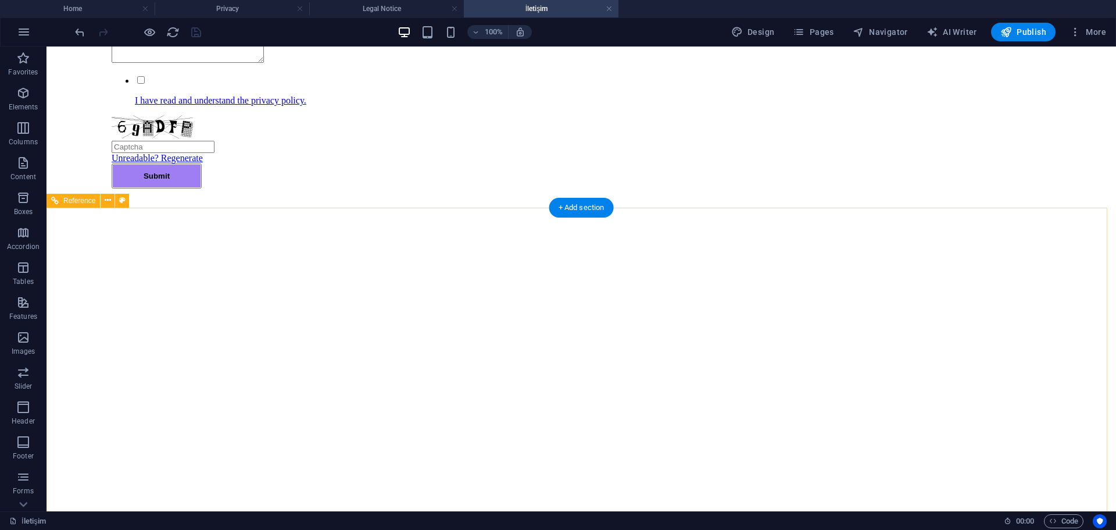
scroll to position [828, 0]
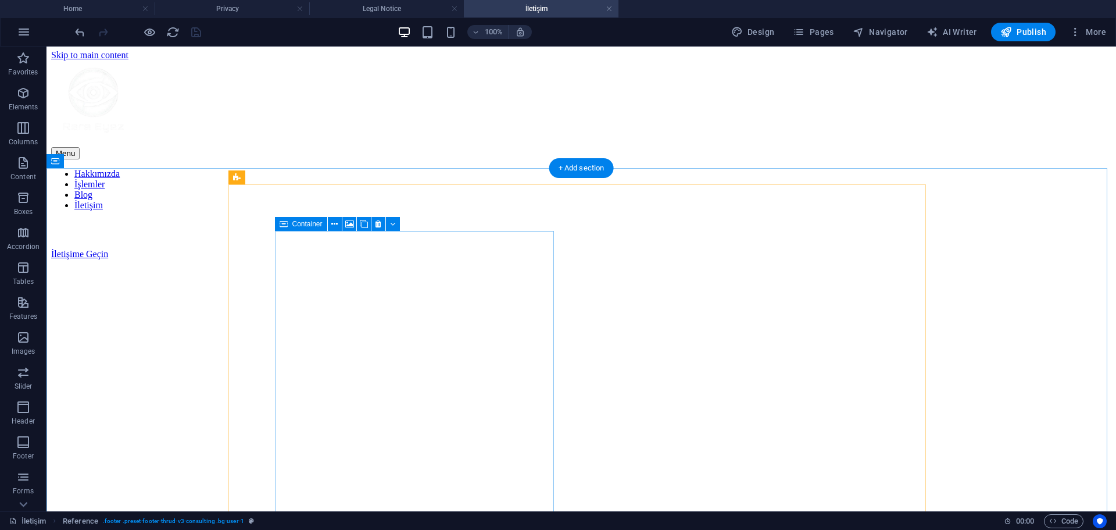
scroll to position [0, 0]
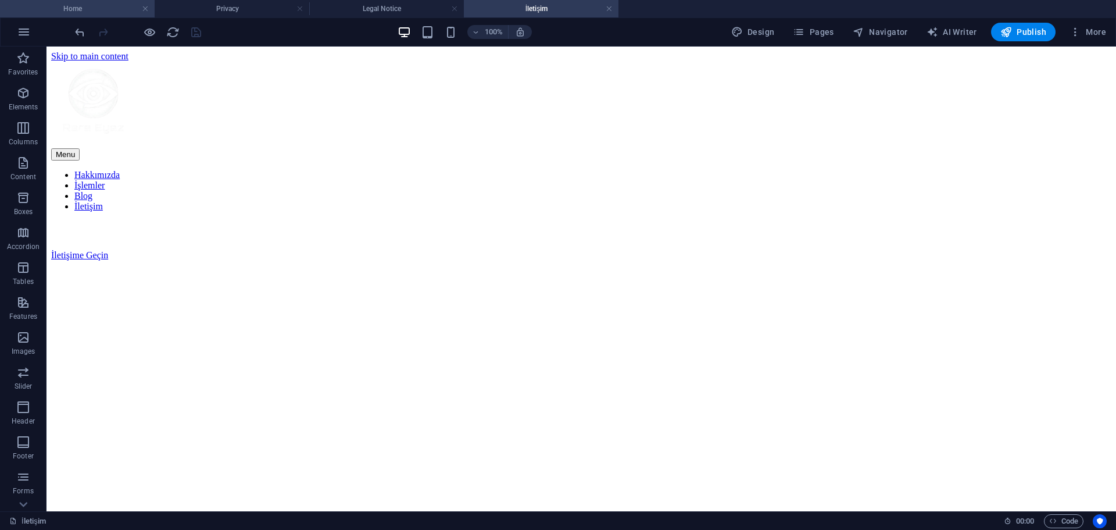
click at [70, 8] on h4 "Home" at bounding box center [77, 8] width 155 height 13
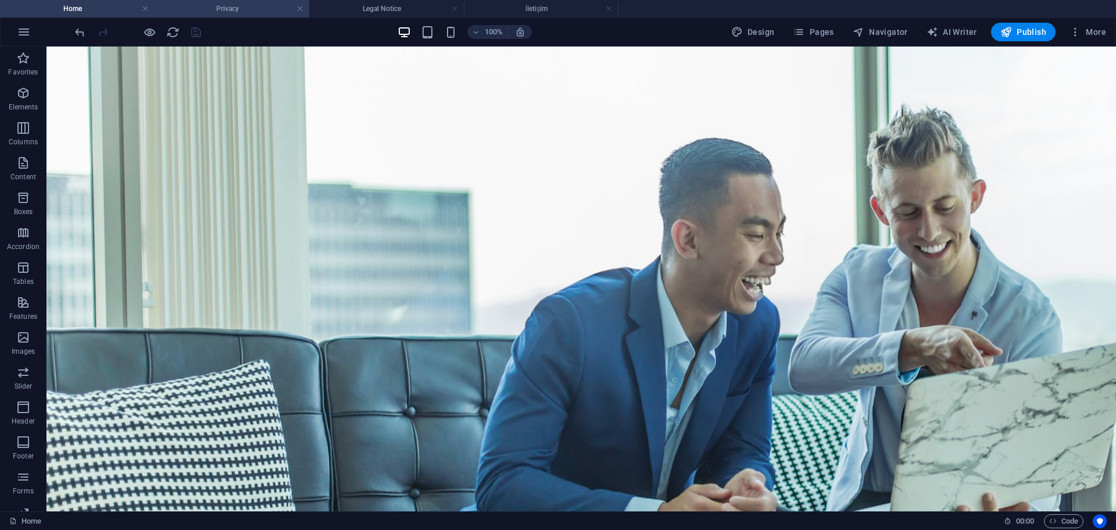
click at [227, 12] on h4 "Privacy" at bounding box center [232, 8] width 155 height 13
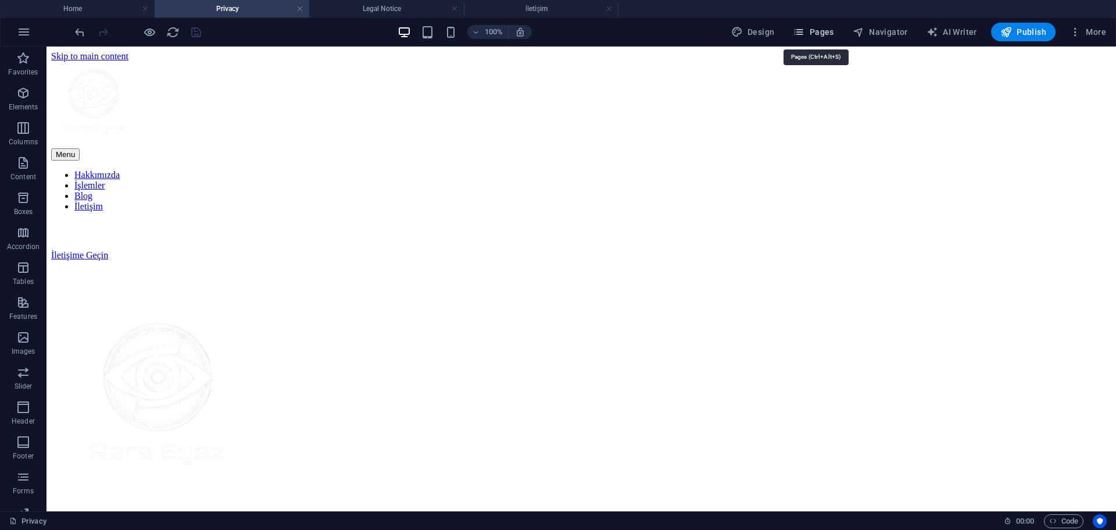
click at [826, 32] on span "Pages" at bounding box center [813, 32] width 41 height 12
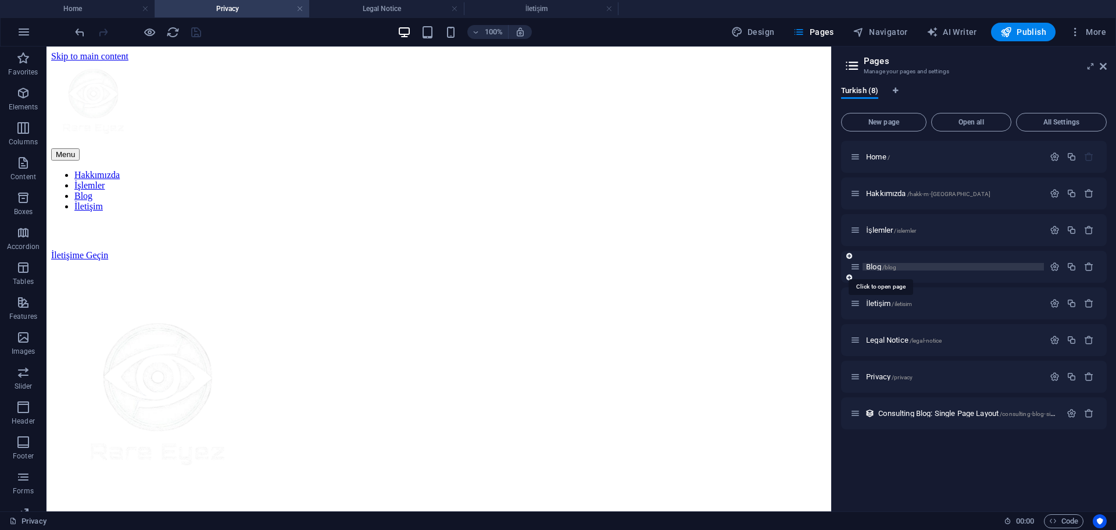
click at [880, 263] on span "Blog /blog" at bounding box center [881, 266] width 30 height 9
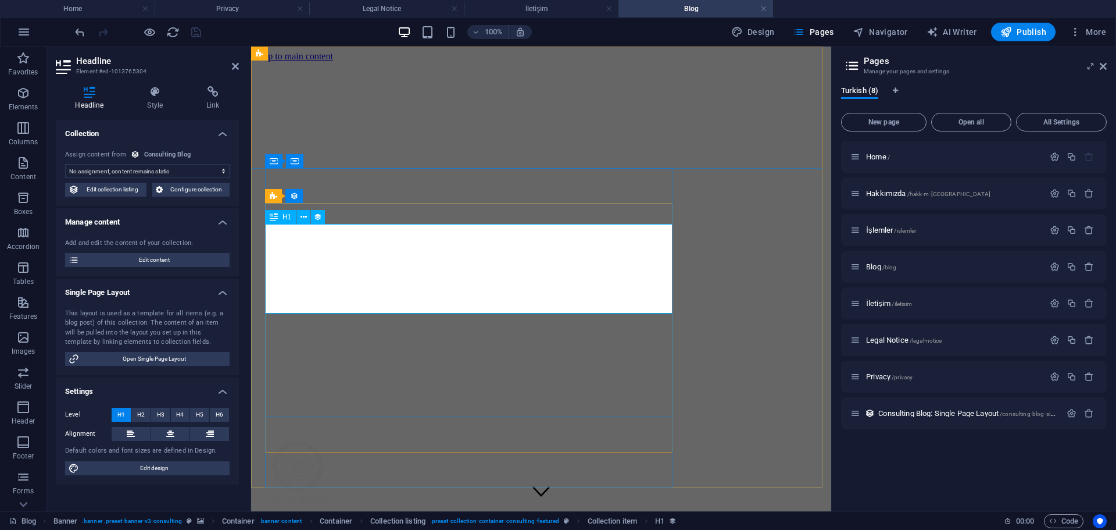
select select "name"
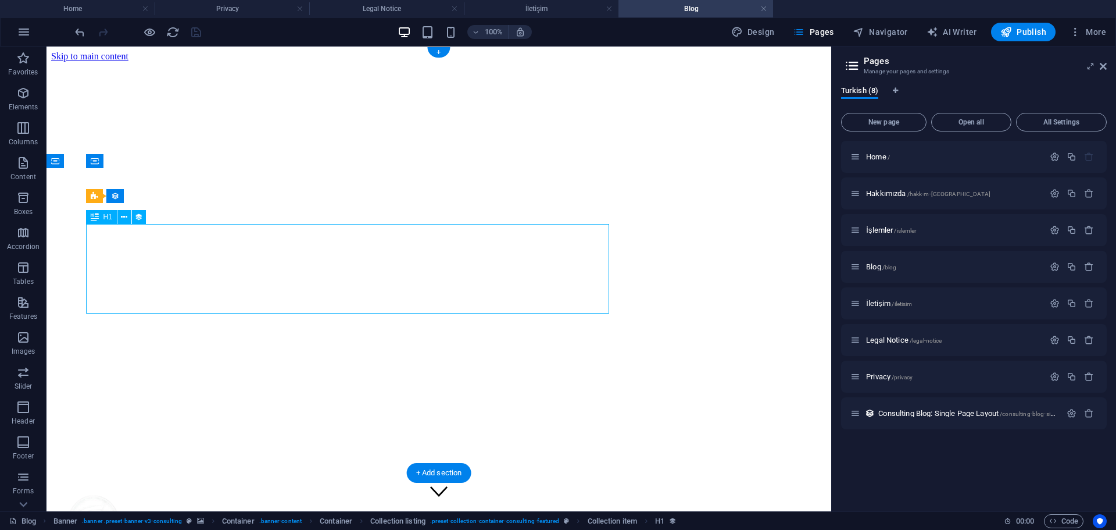
select select "name"
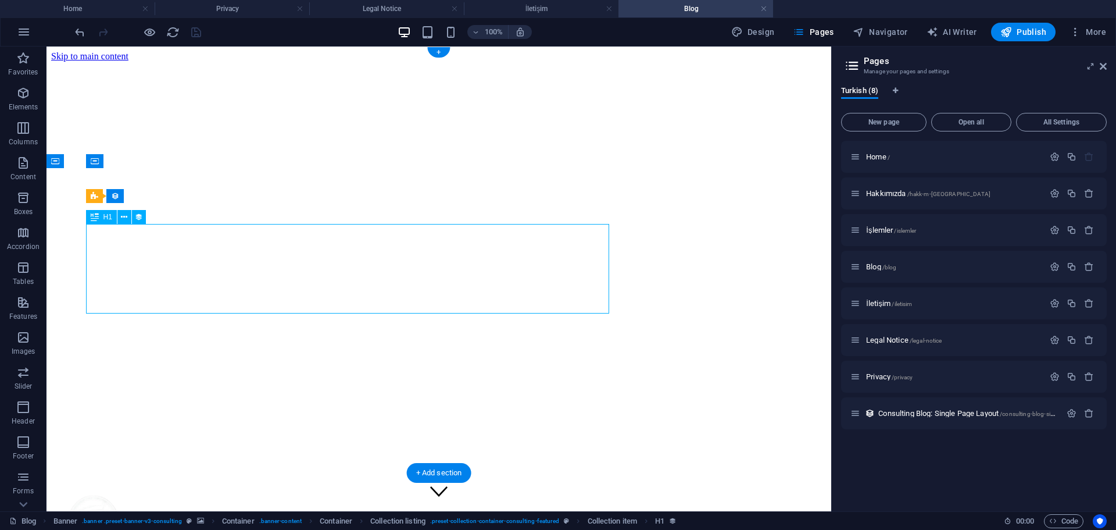
select select "name"
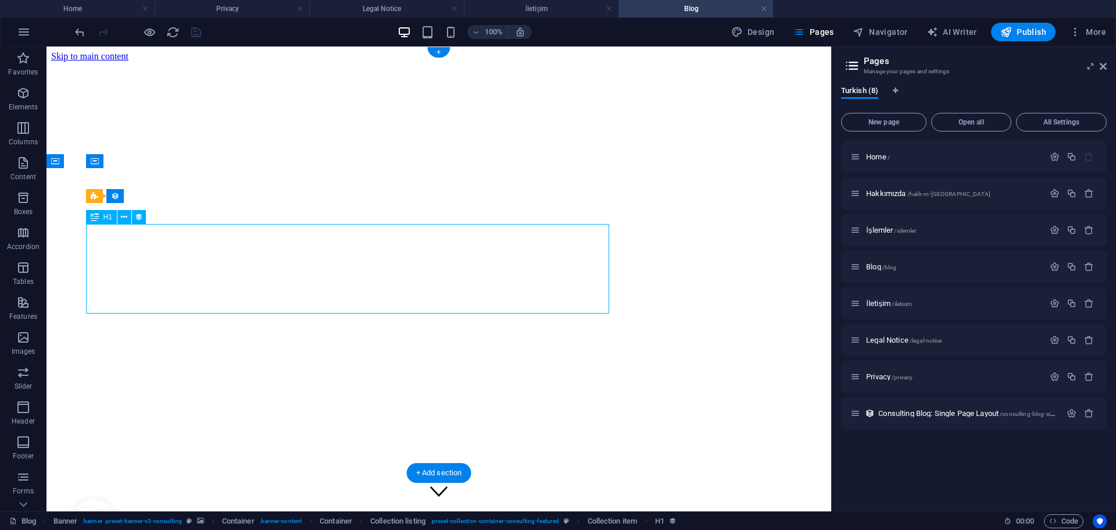
select select "name"
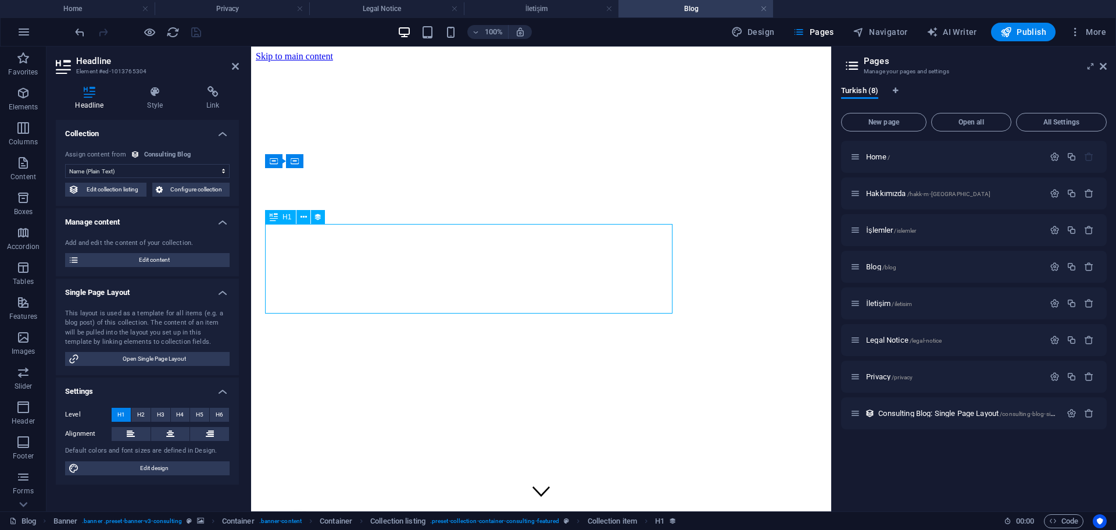
drag, startPoint x: 479, startPoint y: 277, endPoint x: 517, endPoint y: 278, distance: 38.4
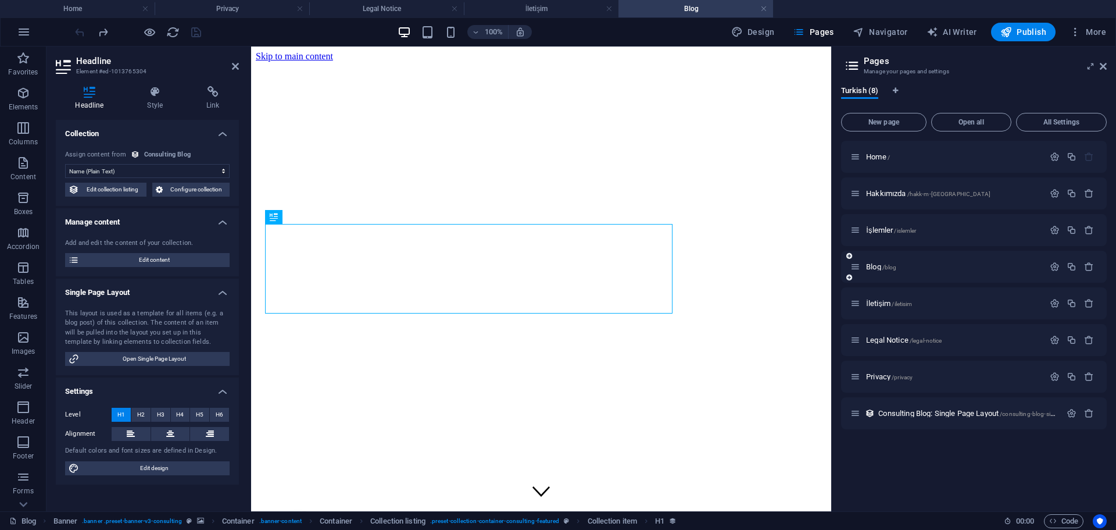
click at [857, 269] on icon at bounding box center [856, 267] width 10 height 10
click at [1053, 265] on icon "button" at bounding box center [1055, 267] width 10 height 10
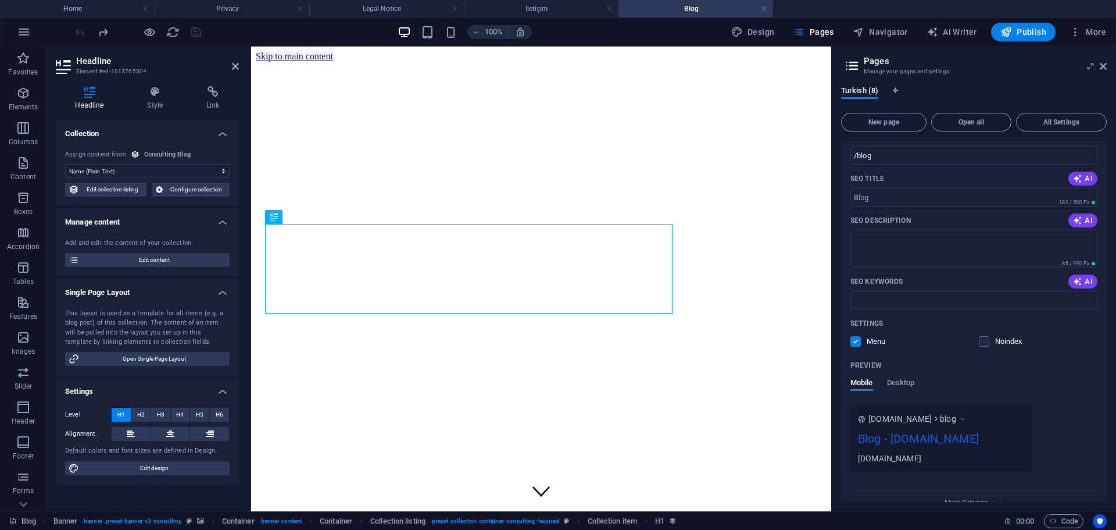
scroll to position [233, 0]
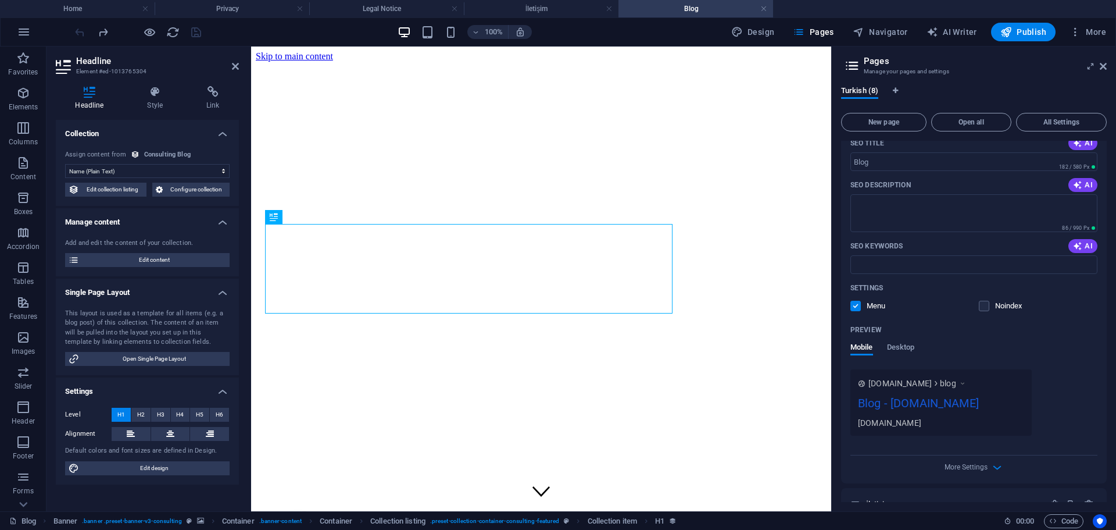
click at [956, 380] on span "blog" at bounding box center [948, 383] width 16 height 12
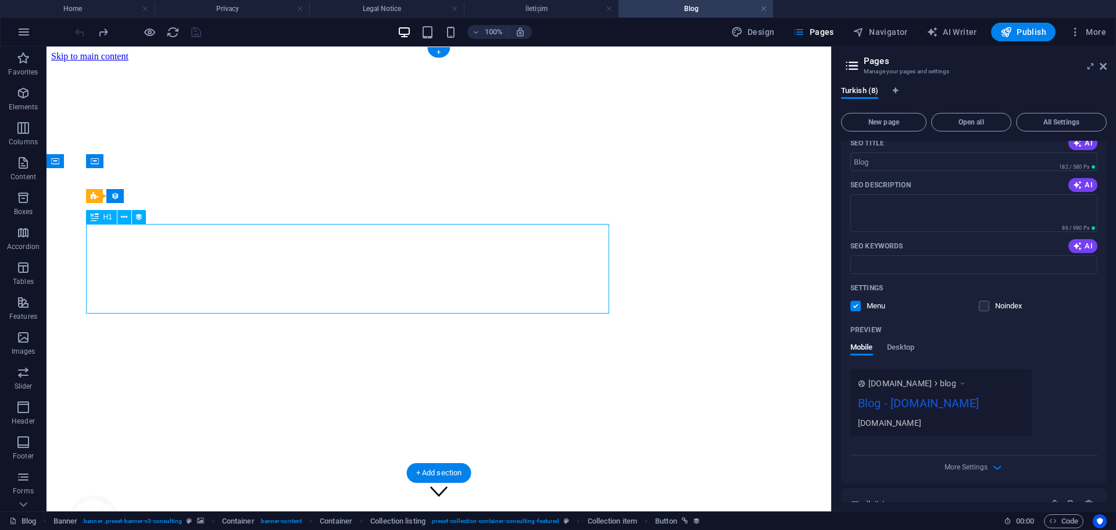
select select "name"
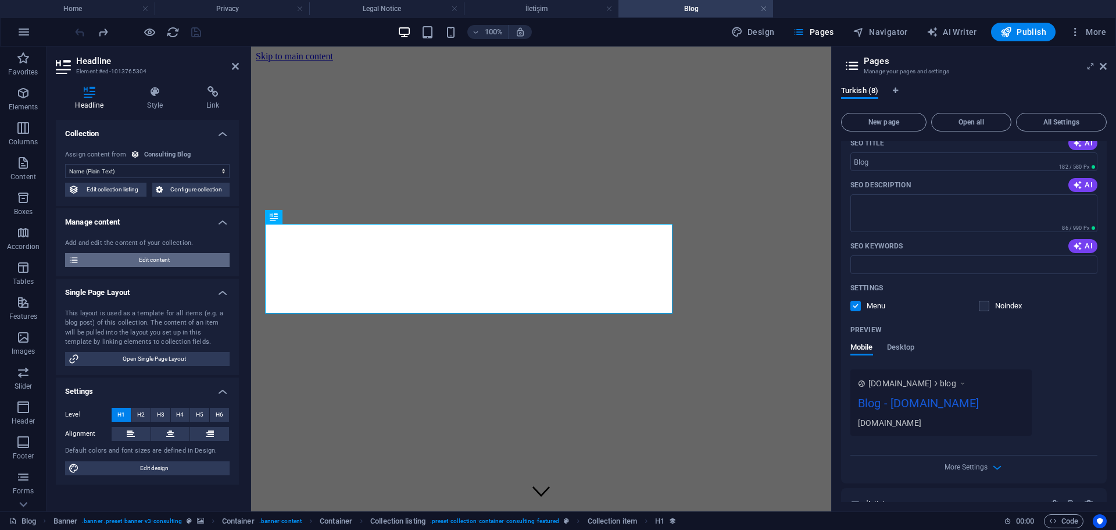
click at [184, 256] on span "Edit content" at bounding box center [155, 260] width 144 height 14
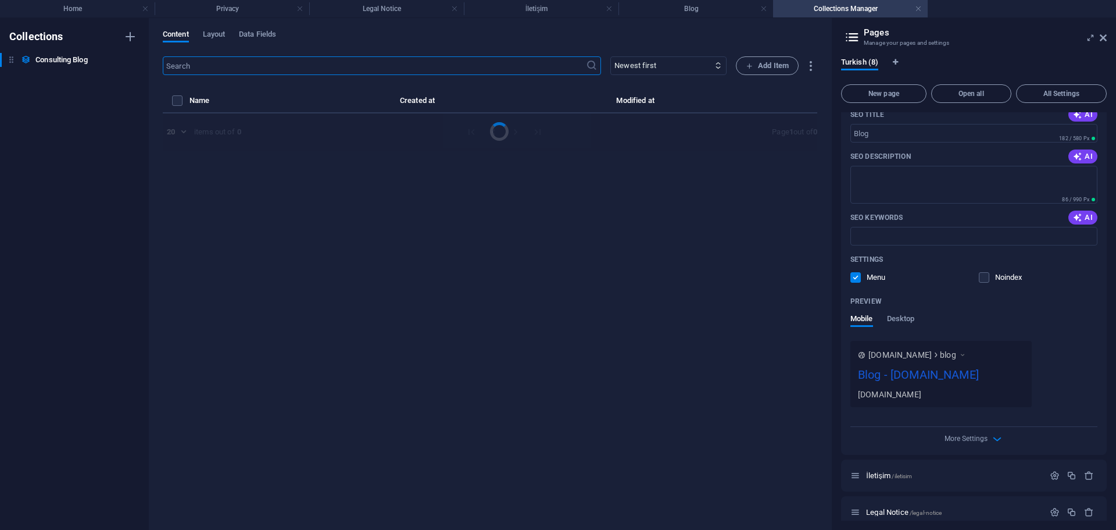
select select "Modern Marketing"
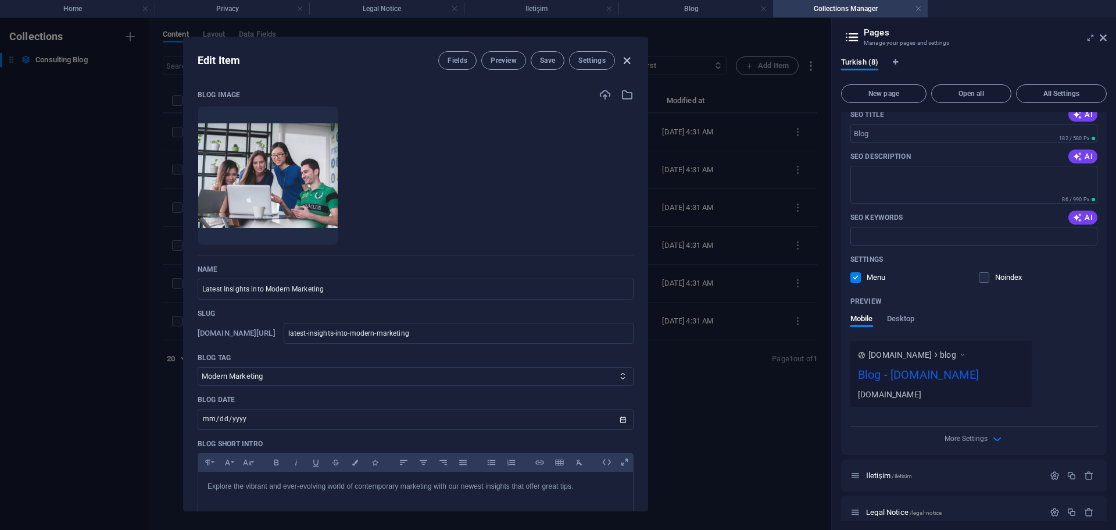
click at [623, 62] on icon "button" at bounding box center [626, 60] width 13 height 13
type input "[DATE]"
checkbox input "false"
type input "latest-insights-into-modern-marketing"
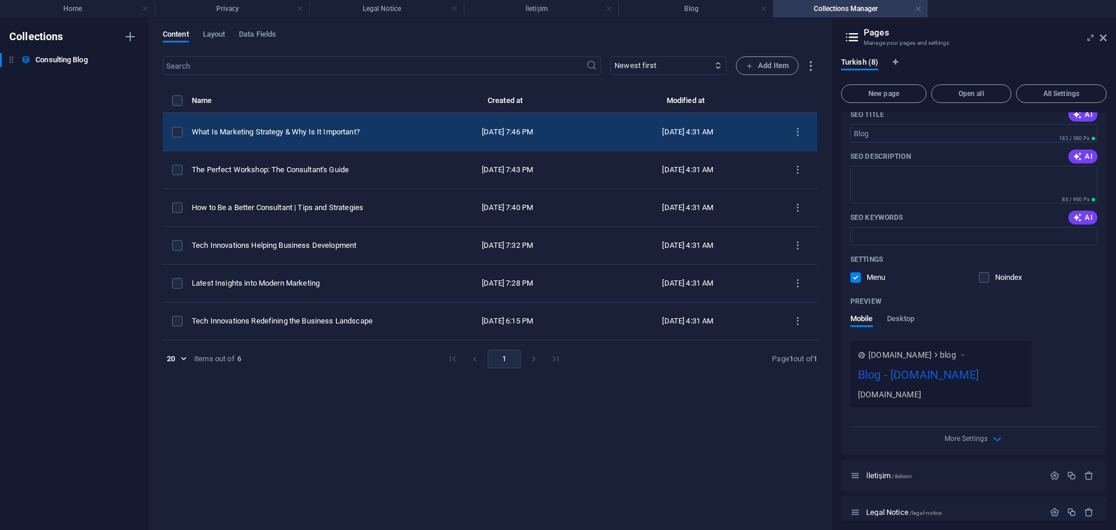
click at [417, 133] on td "[DATE] 7:46 PM" at bounding box center [507, 132] width 180 height 38
select select "Modern Marketing"
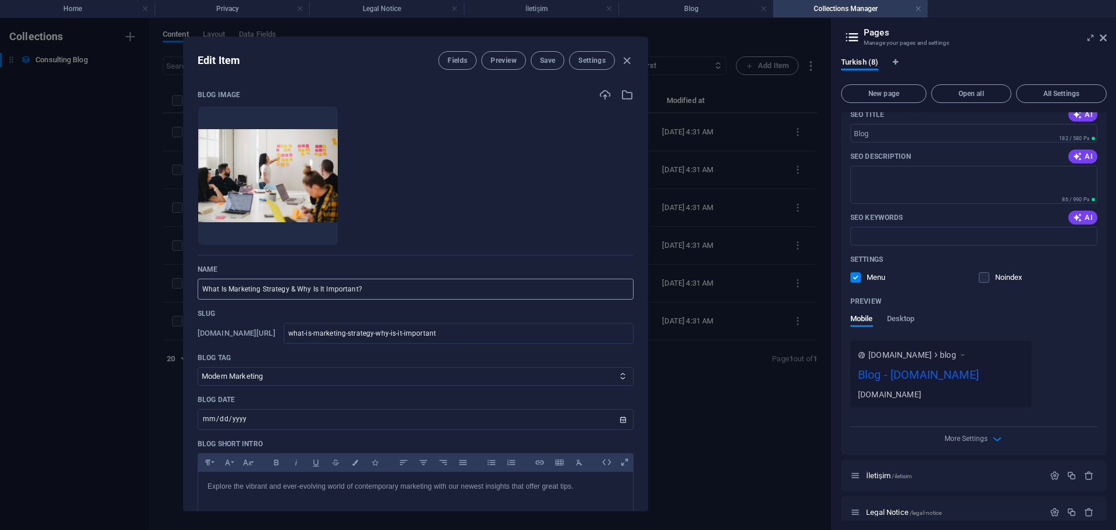
click at [401, 287] on input "What Is Marketing Strategy & Why Is It Important?" at bounding box center [416, 288] width 436 height 21
paste input "Pazarlama Stratejisi [PERSON_NAME] ve [PERSON_NAME]lidir"
type input "Pazarlama Stratejisi [PERSON_NAME] ve [PERSON_NAME]lidir?"
type input "pazarlama-stratejisi-nedir-ve-neden-oenemlidir"
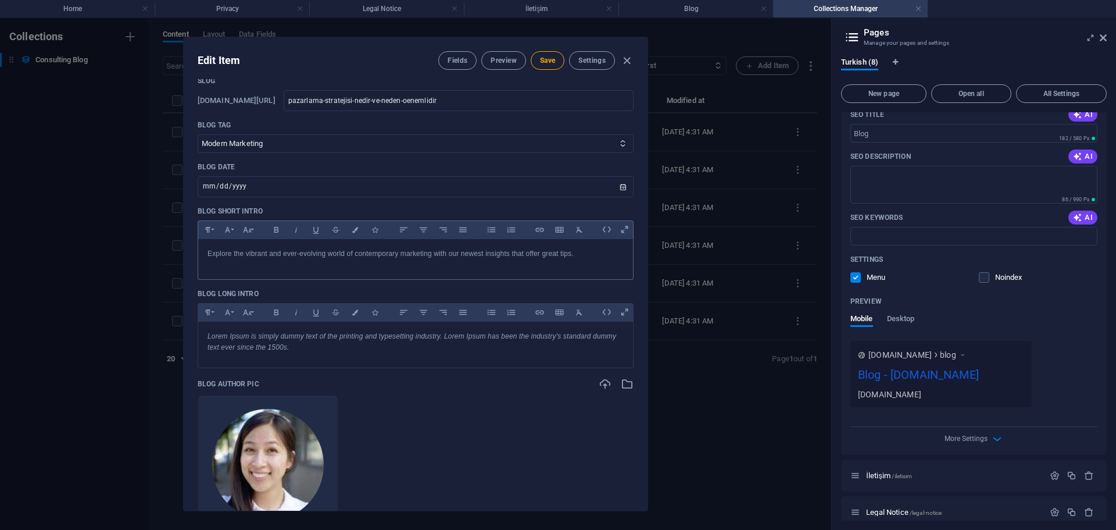
type input "Pazarlama Stratejisi [PERSON_NAME] ve [PERSON_NAME]lidir?"
click at [405, 263] on div "Explore the vibrant and ever-evolving world of contemporary marketing with our …" at bounding box center [415, 256] width 435 height 35
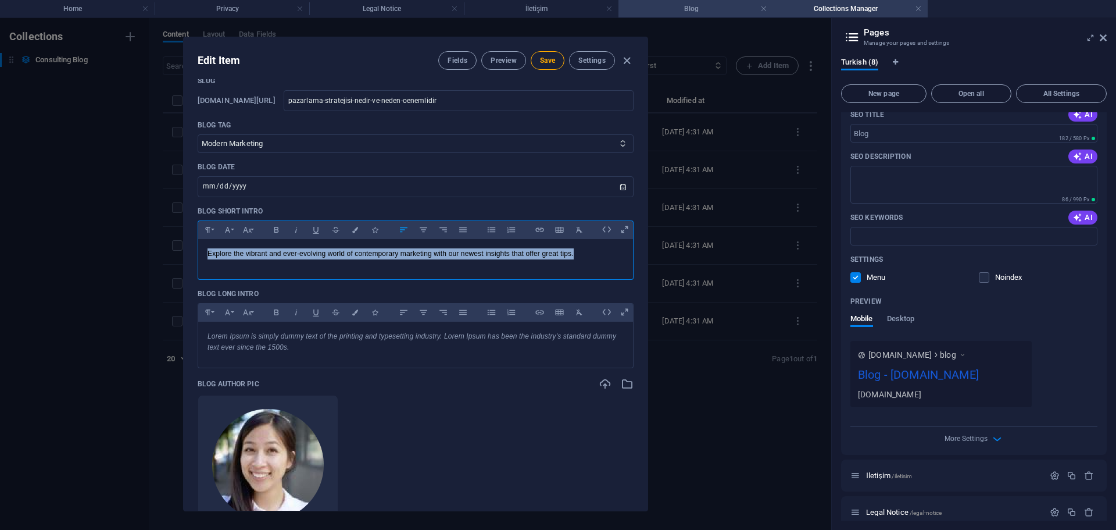
copy p "Explore the vibrant and ever-evolving world of contemporary marketing with our …"
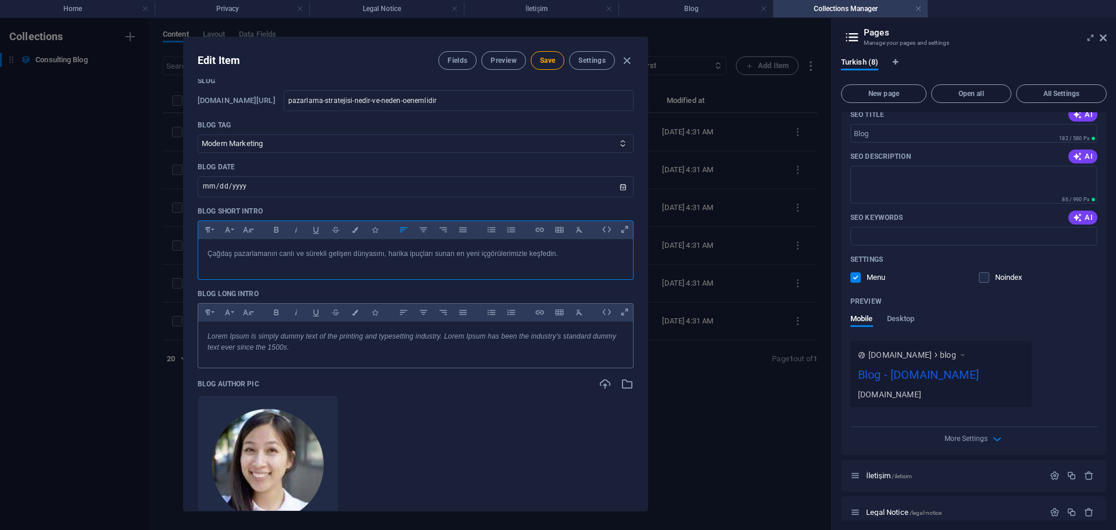
scroll to position [506, 1]
click at [463, 340] on em "Lorem Ipsum is simply dummy text of the printing and typesetting industry. Lore…" at bounding box center [413, 341] width 411 height 19
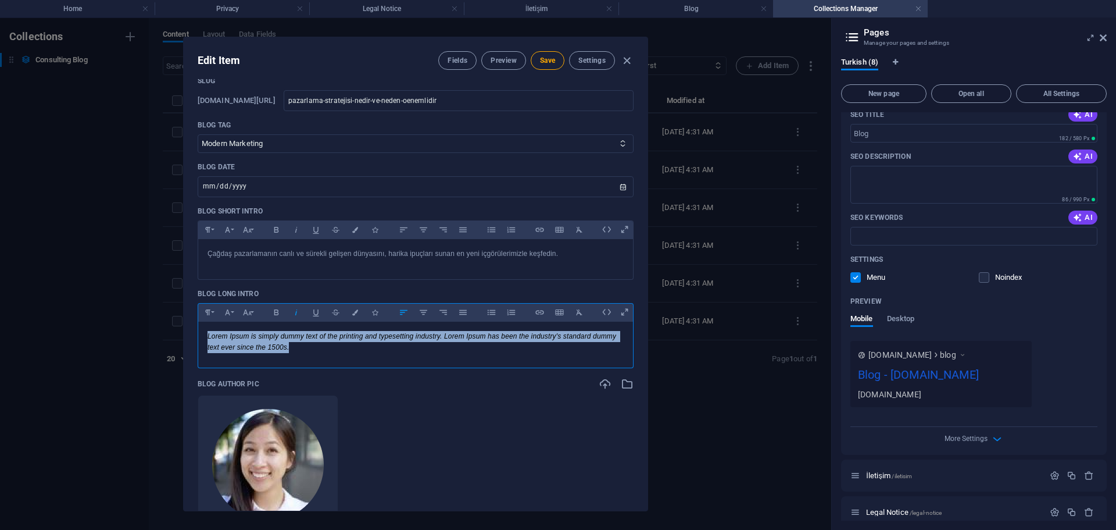
copy em "Lorem Ipsum is simply dummy text of the printing and typesetting industry. Lore…"
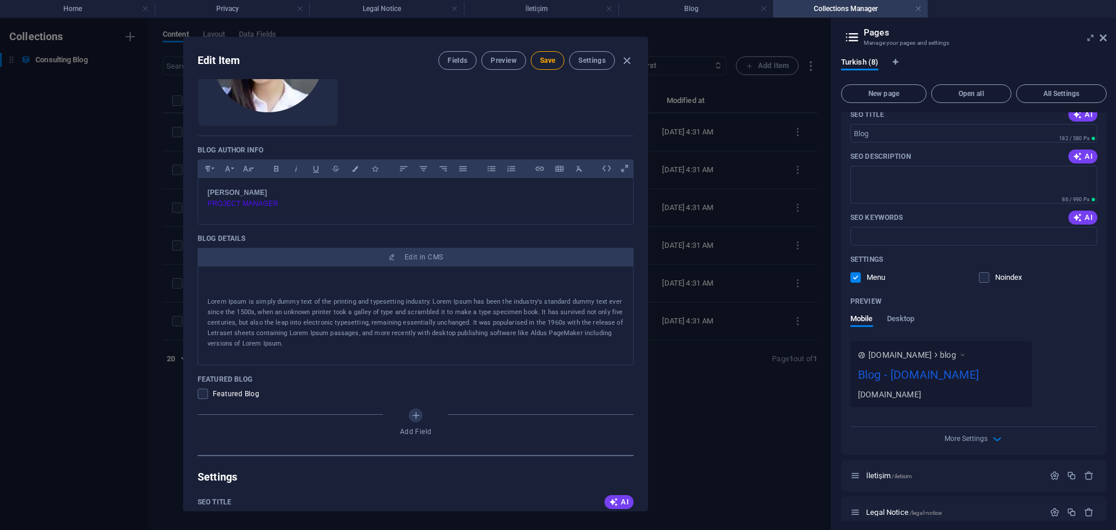
scroll to position [640, 0]
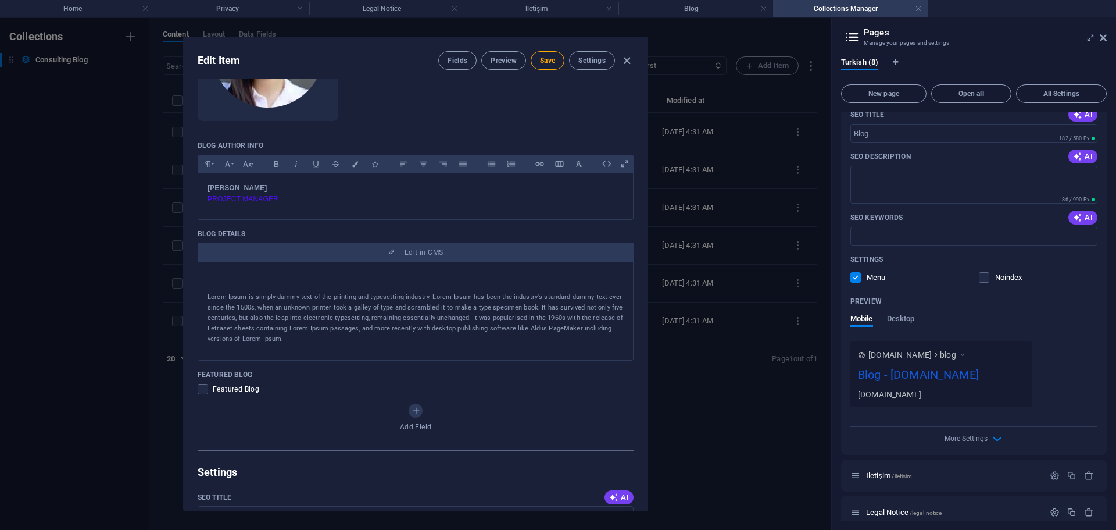
click at [422, 322] on p "Lorem Ipsum is simply dummy text of the printing and typesetting industry. Lore…" at bounding box center [416, 318] width 416 height 52
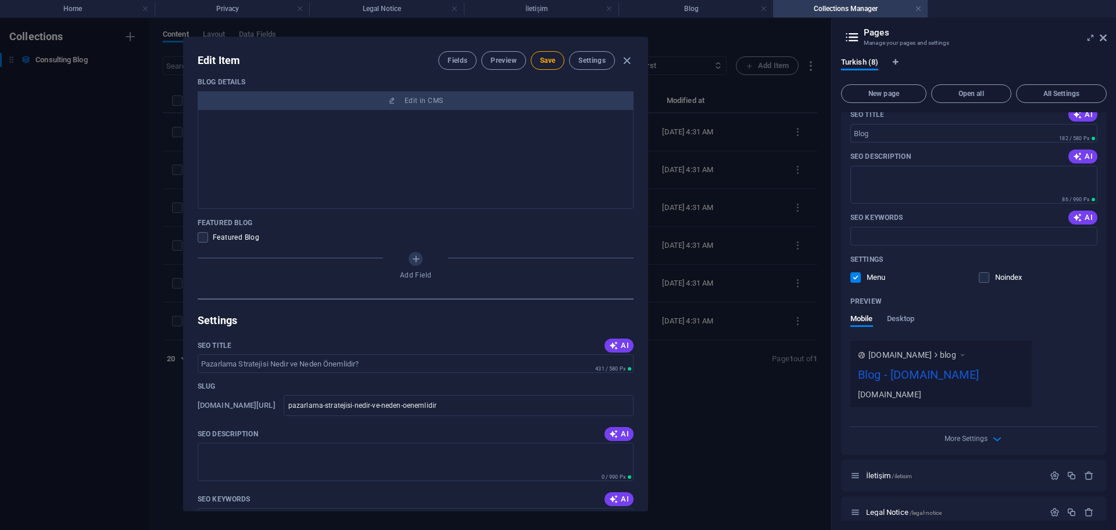
scroll to position [785, 0]
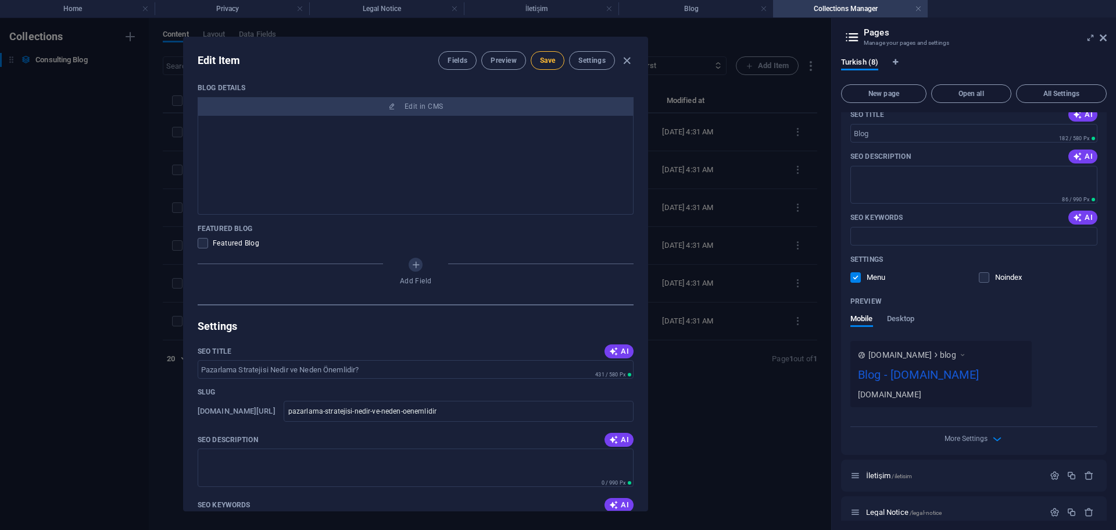
click at [549, 62] on span "Save" at bounding box center [547, 60] width 15 height 9
type input "pazarlama-stratejisi-nedir-ve-neden-oenemlidir"
click at [624, 66] on icon "button" at bounding box center [626, 60] width 13 height 13
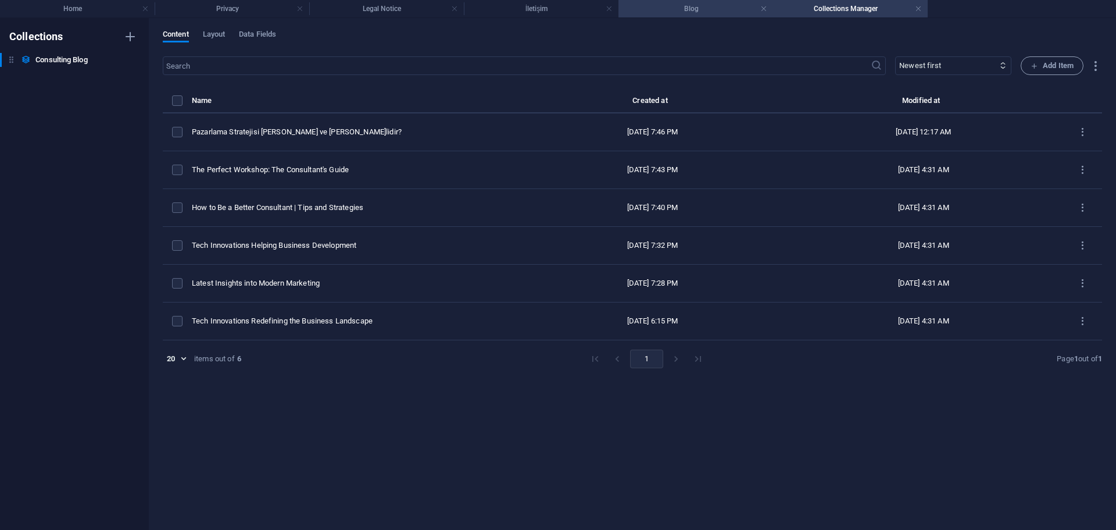
click at [702, 9] on h4 "Blog" at bounding box center [696, 8] width 155 height 13
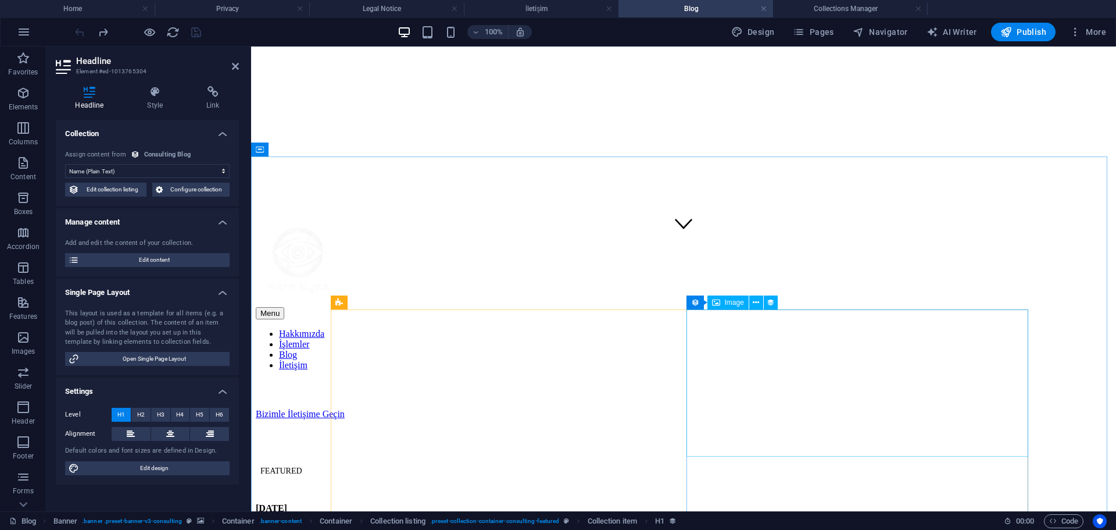
scroll to position [58, 0]
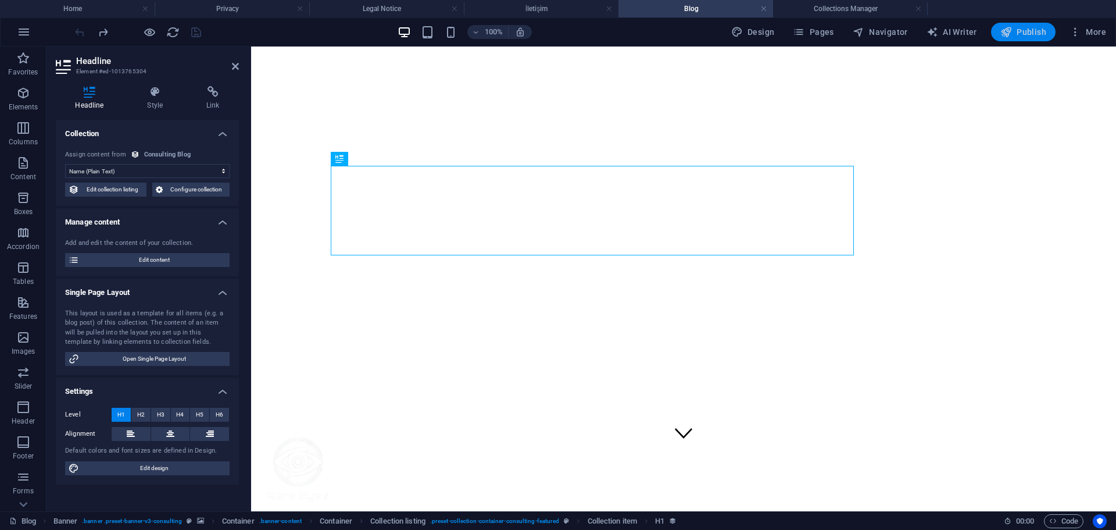
click at [1022, 25] on button "Publish" at bounding box center [1023, 32] width 65 height 19
